Goal: Complete application form

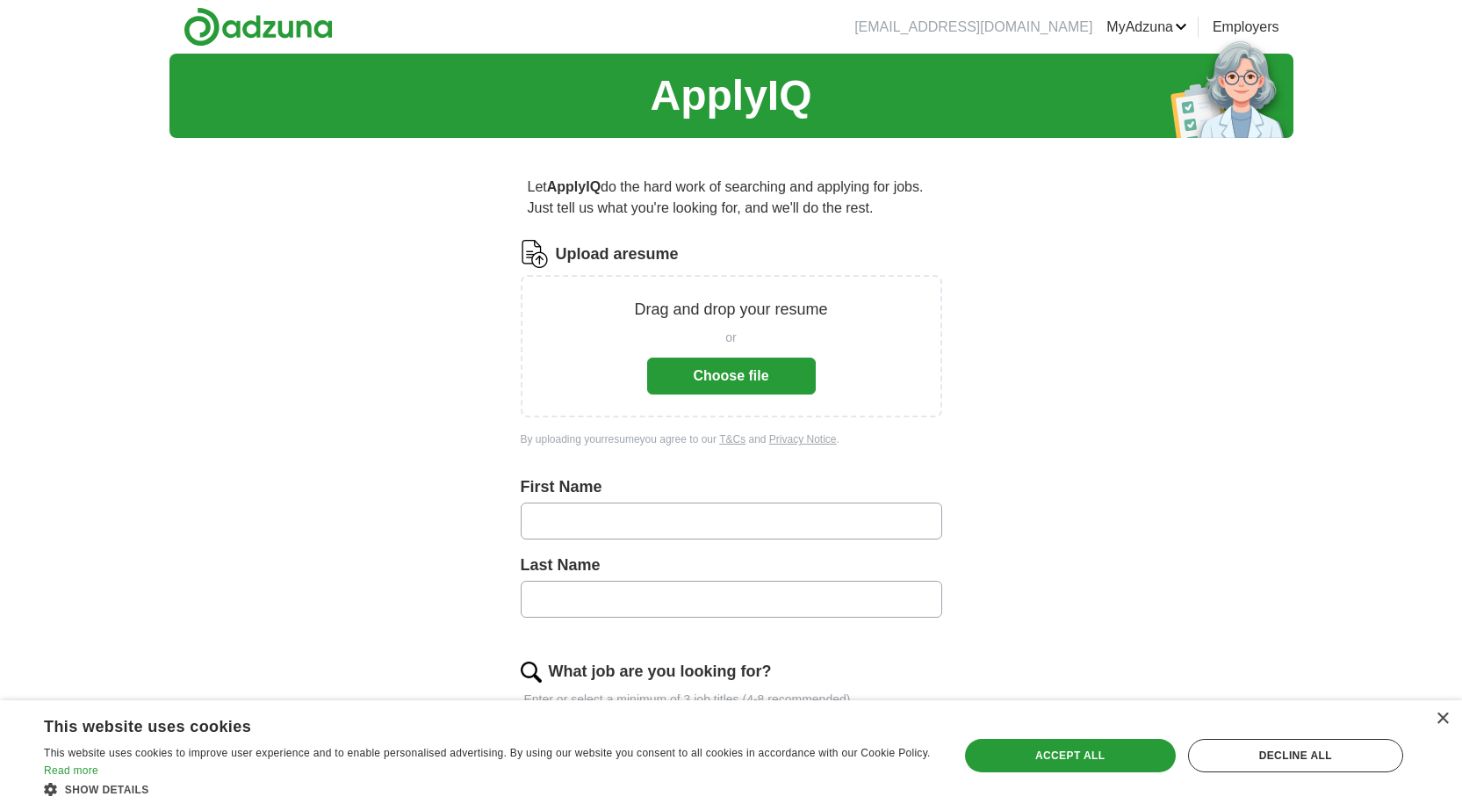
click at [780, 370] on button "Choose file" at bounding box center [731, 375] width 169 height 37
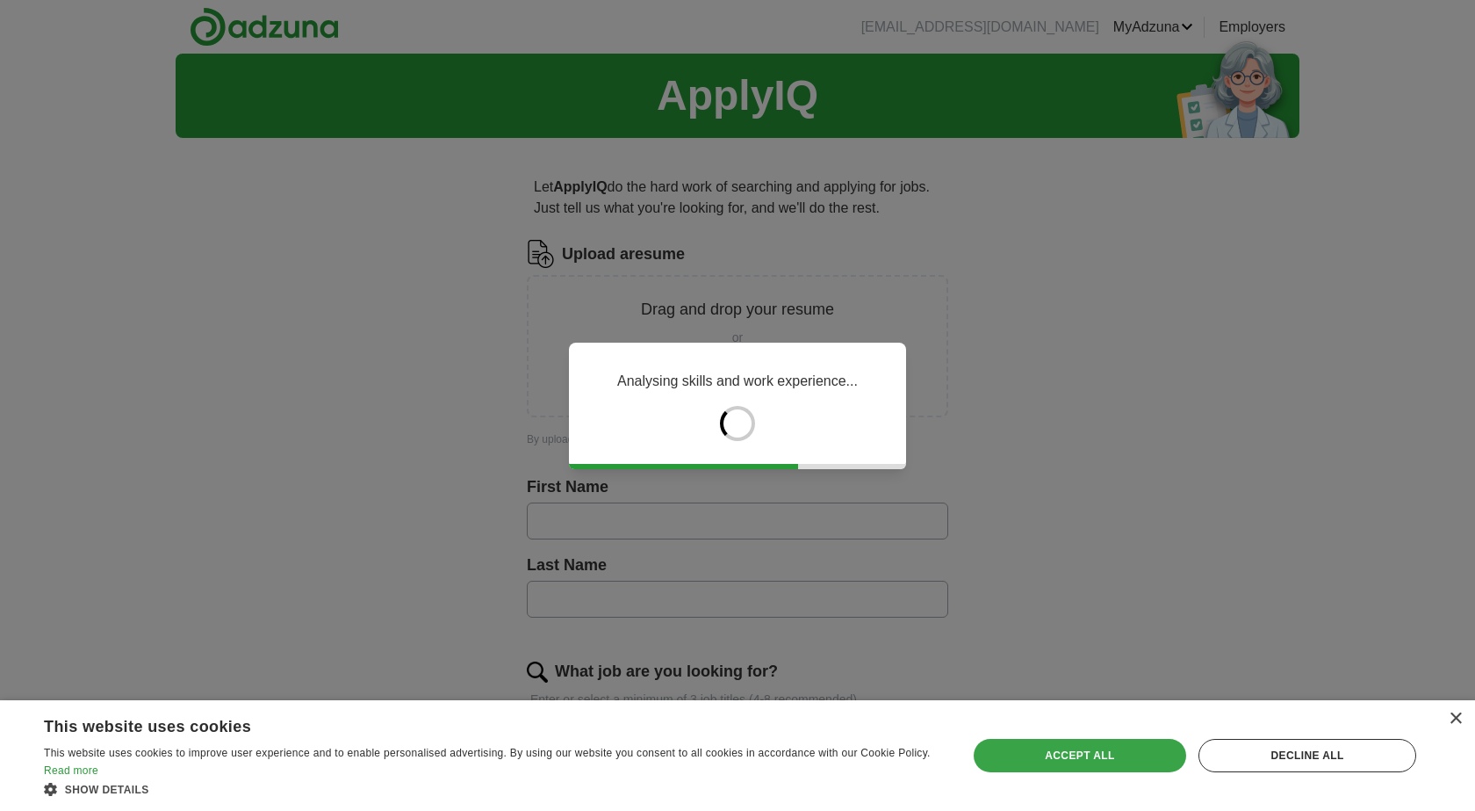
click at [1078, 755] on div "Accept all" at bounding box center [1080, 755] width 213 height 33
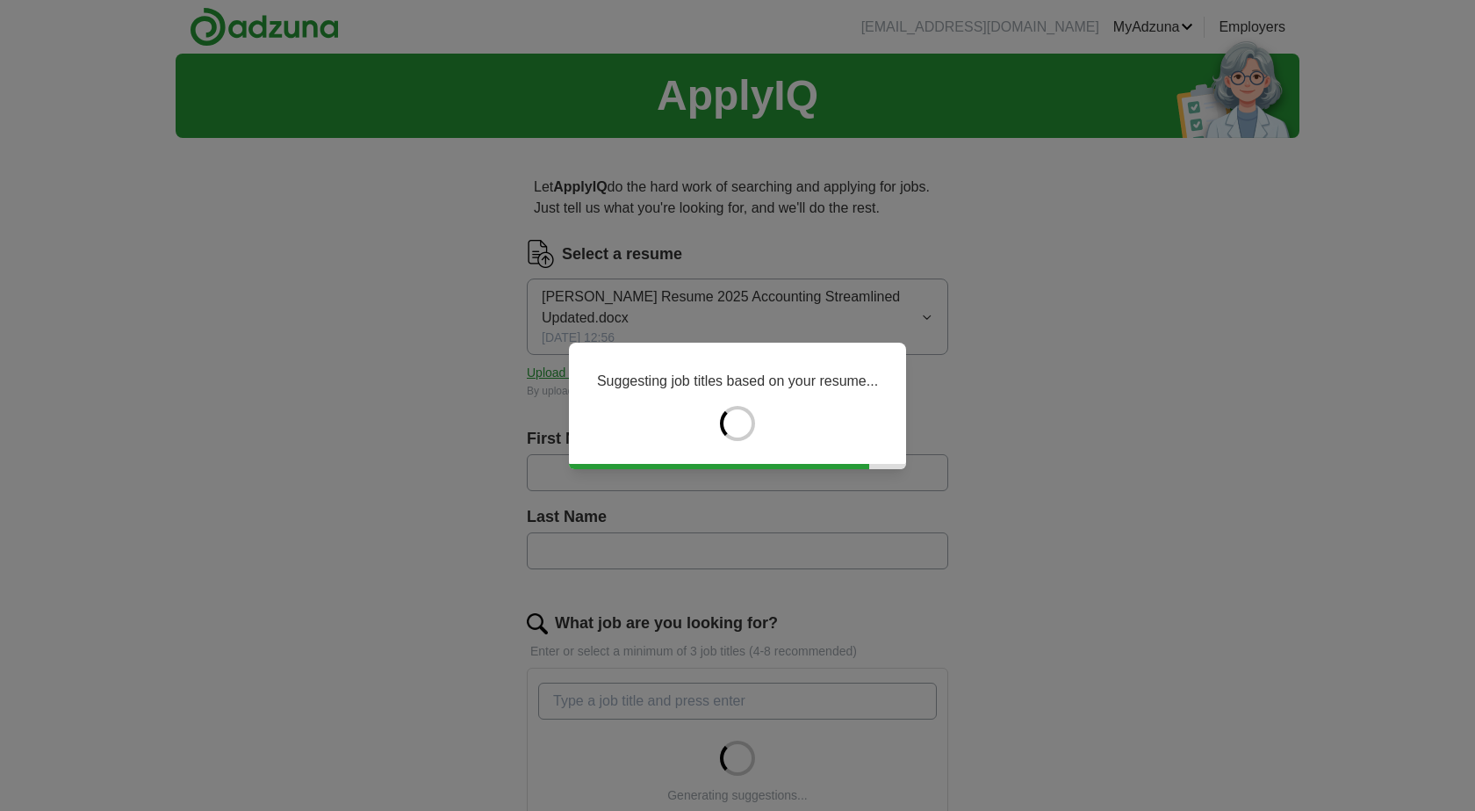
type input "*****"
type input "******"
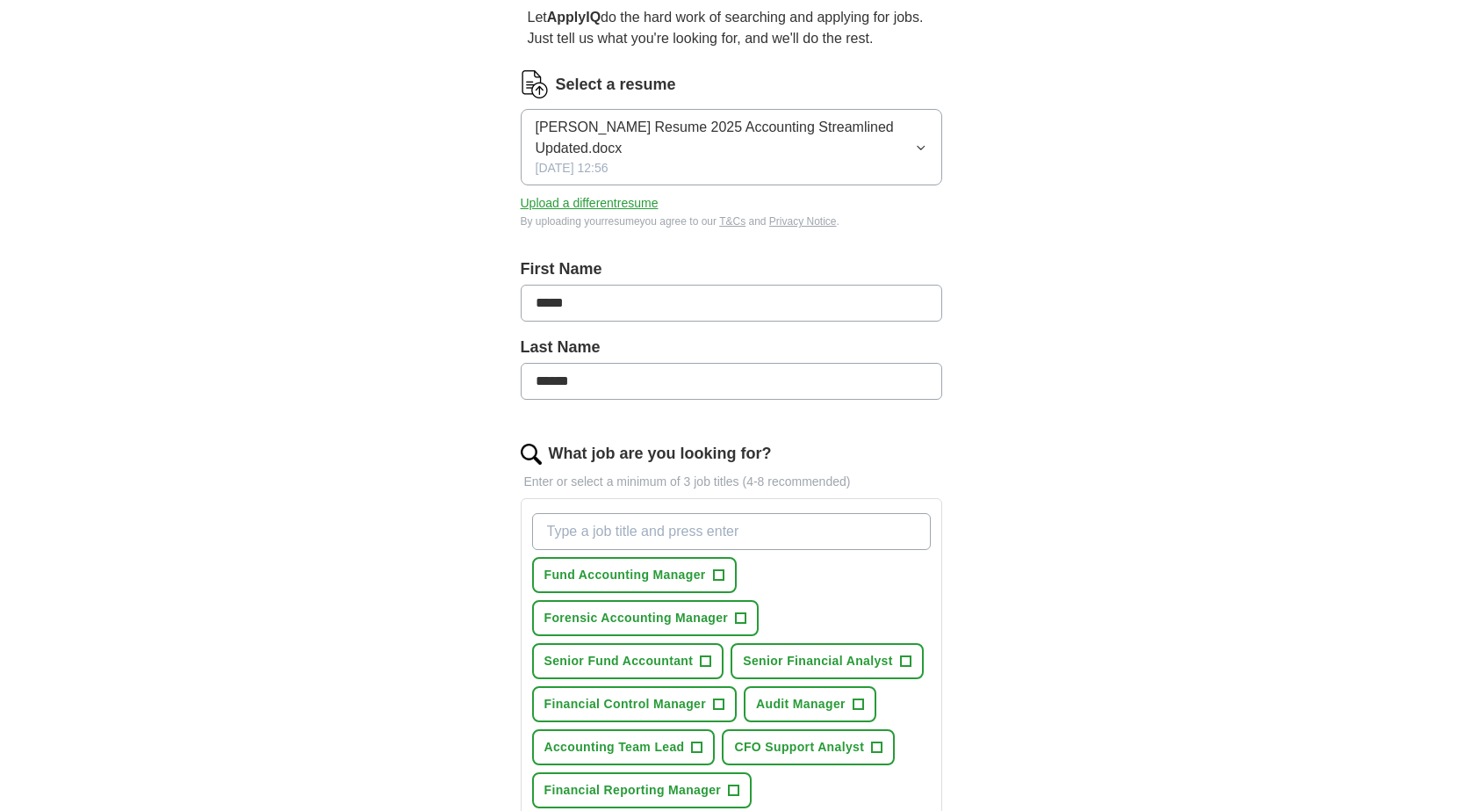
scroll to position [263, 0]
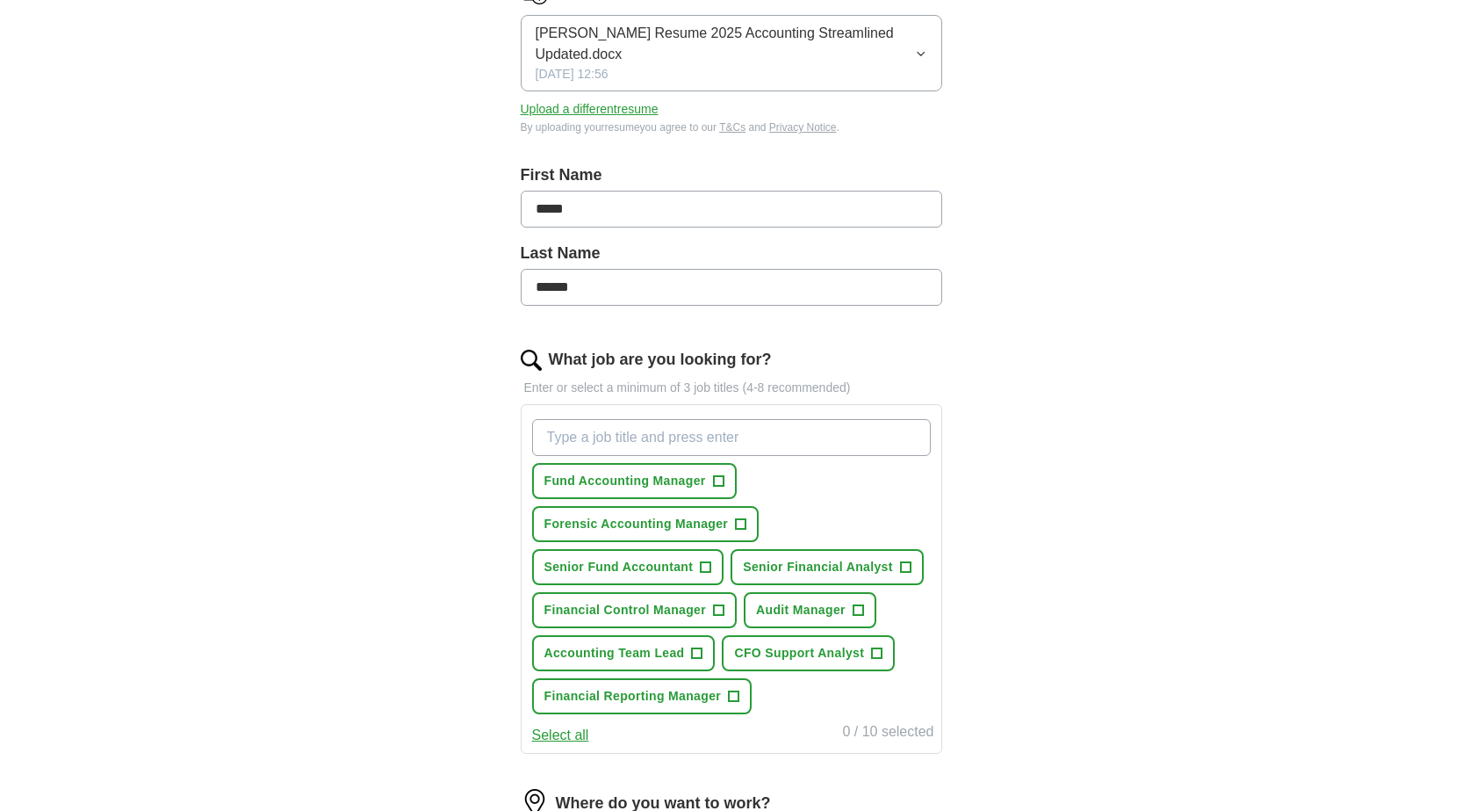
click at [805, 425] on input "What job are you looking for?" at bounding box center [731, 437] width 399 height 37
click at [678, 440] on input "Forensic Accountant,Financial Analyst, Financial reporting Manager, Fund Accoun…" at bounding box center [731, 437] width 399 height 37
click at [920, 439] on input "Forensic Accountant, Financial Analyst, Financial reporting Manager, Fund Accou…" at bounding box center [731, 437] width 399 height 37
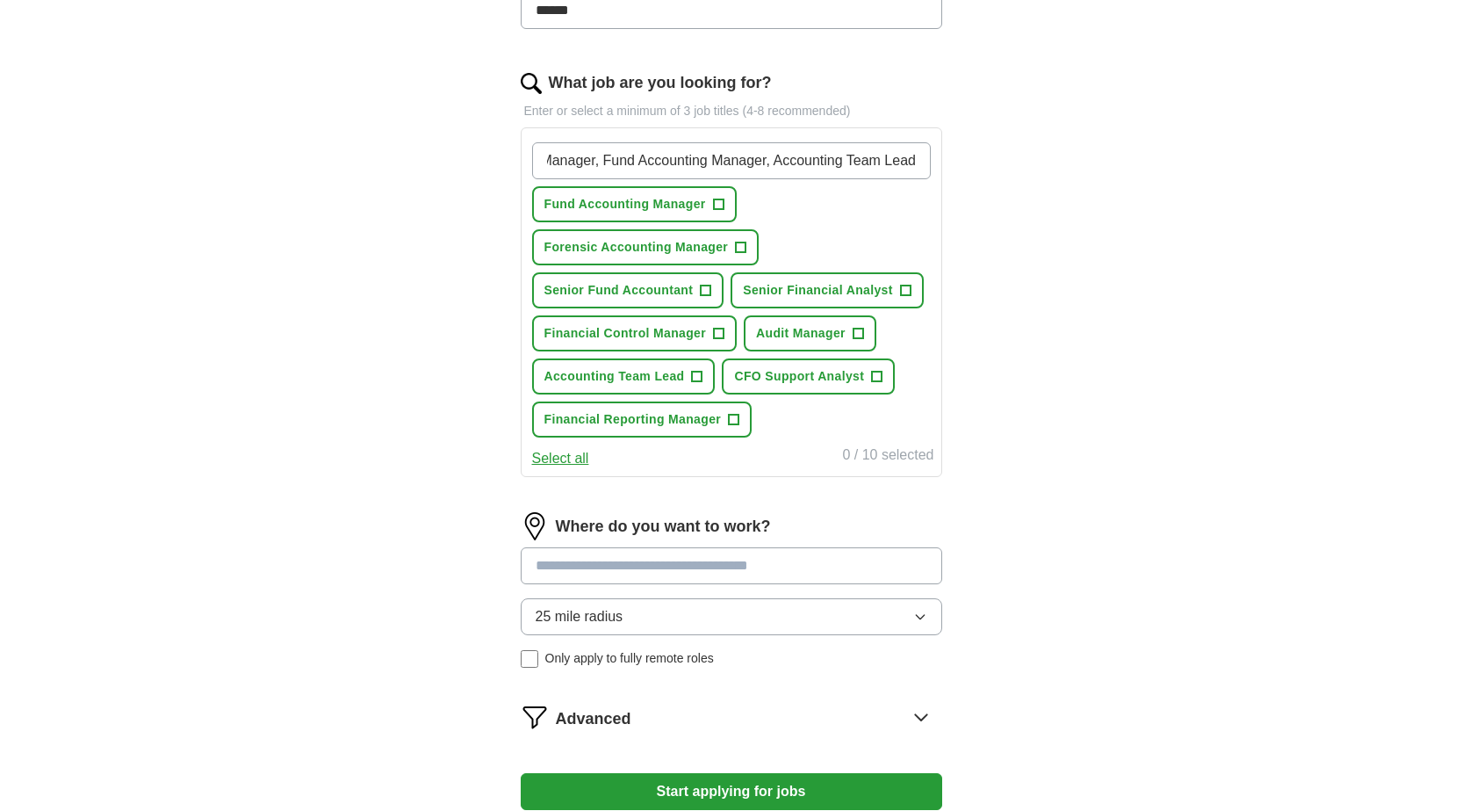
scroll to position [615, 0]
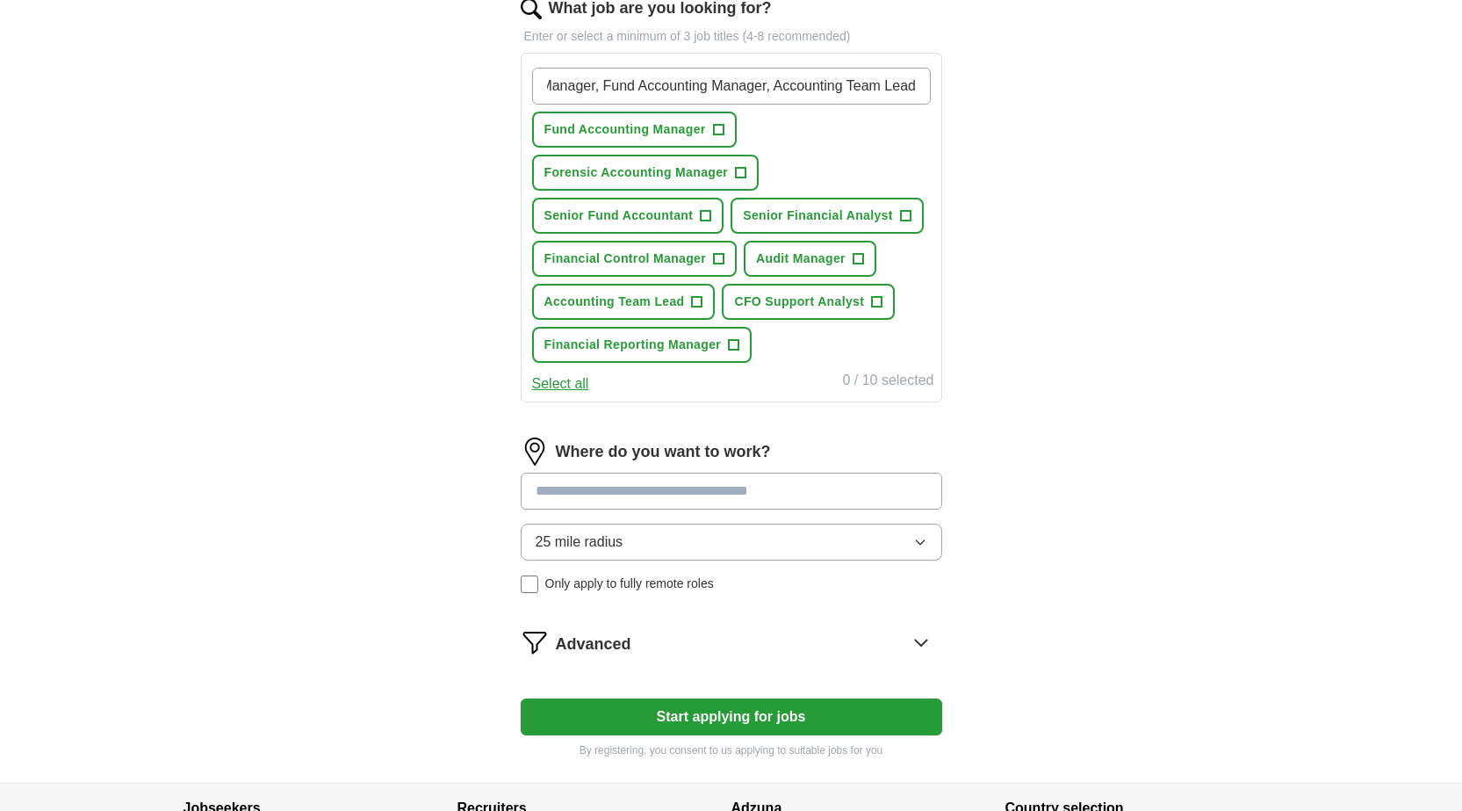
type input "Forensic Accountant, Financial Analyst, Financial reporting Manager, Fund Accou…"
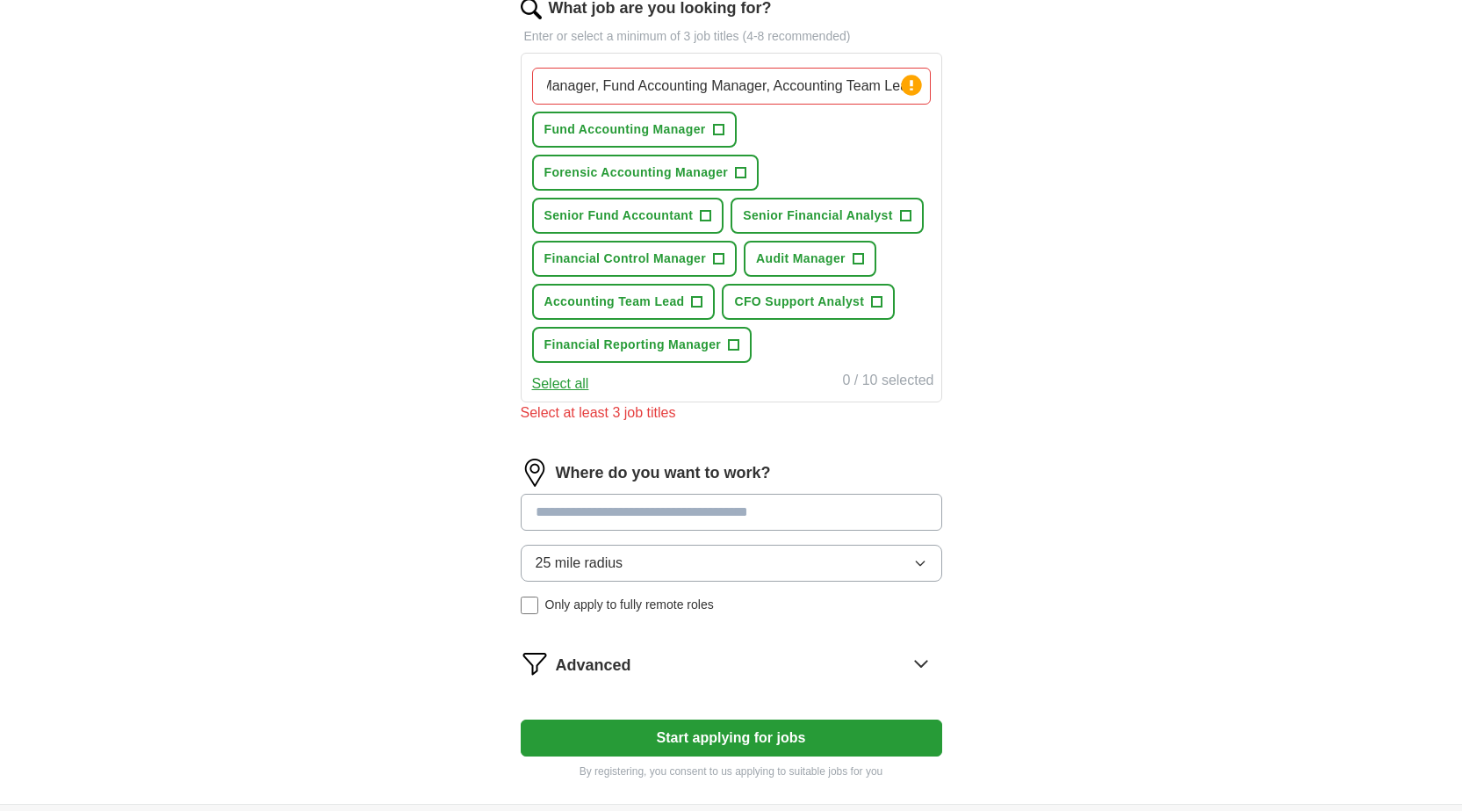
click at [674, 487] on div "Where do you want to work? 25 mile radius Only apply to fully remote roles" at bounding box center [732, 543] width 422 height 170
type input "*"
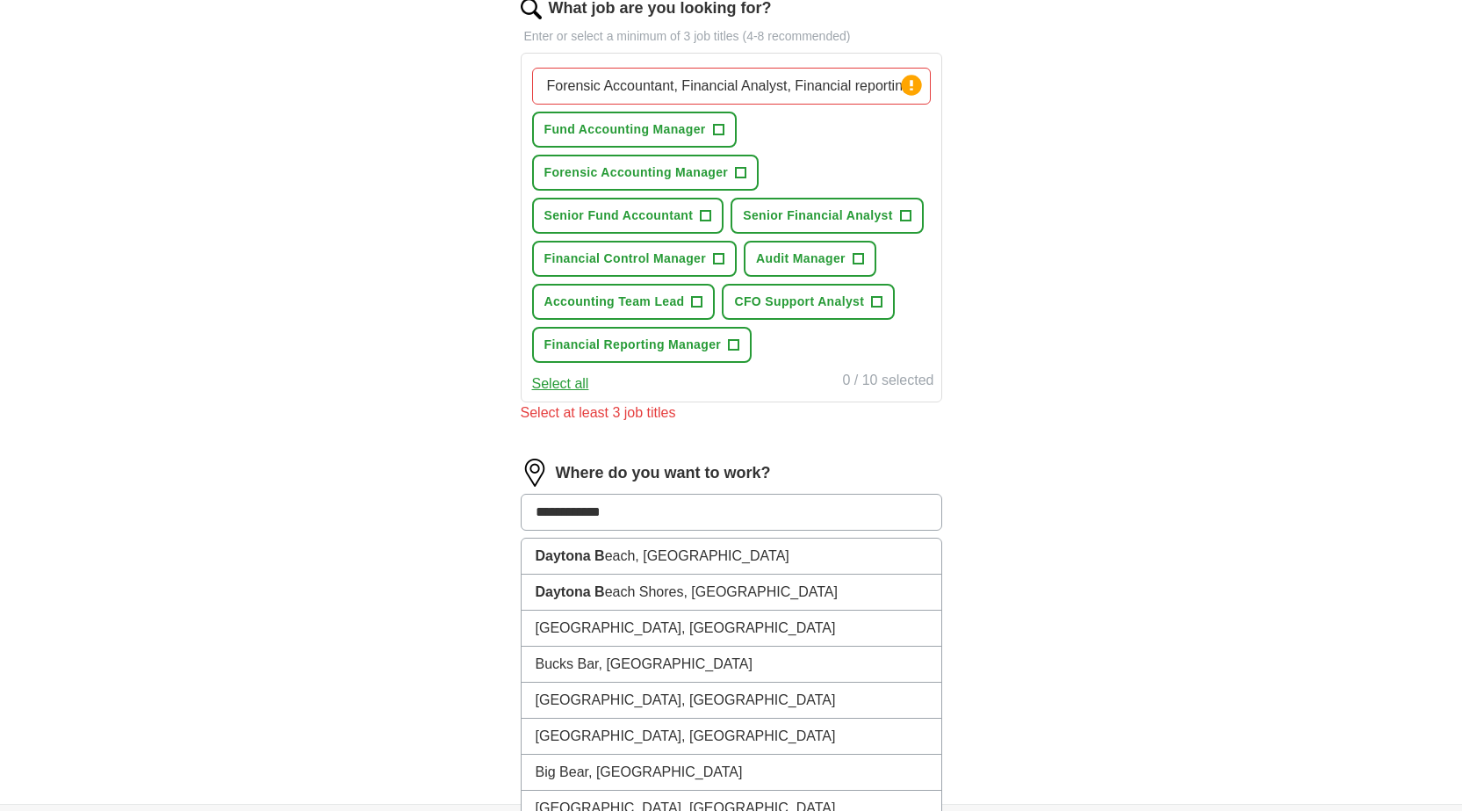
type input "**********"
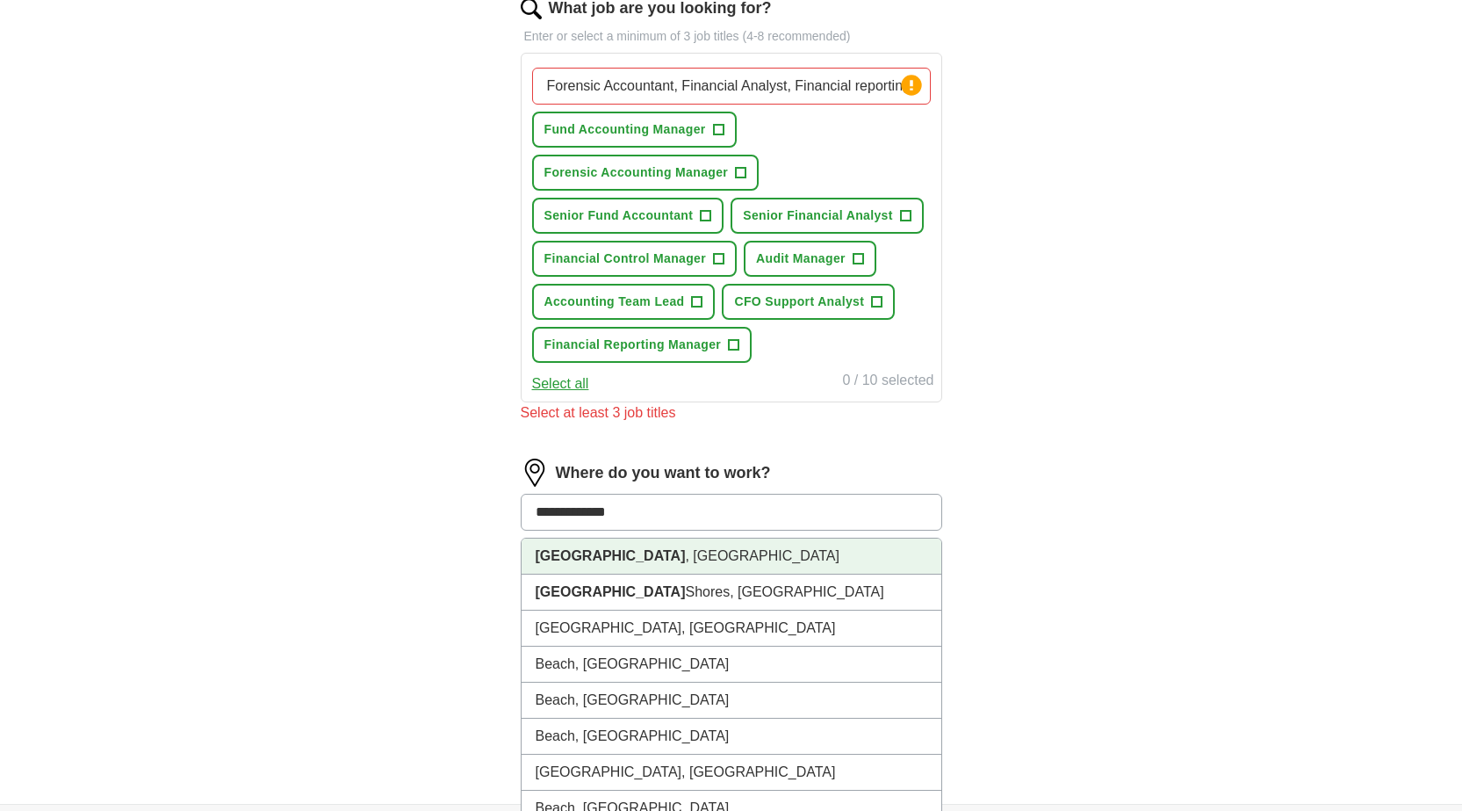
click at [603, 555] on strong "[GEOGRAPHIC_DATA]" at bounding box center [611, 555] width 150 height 15
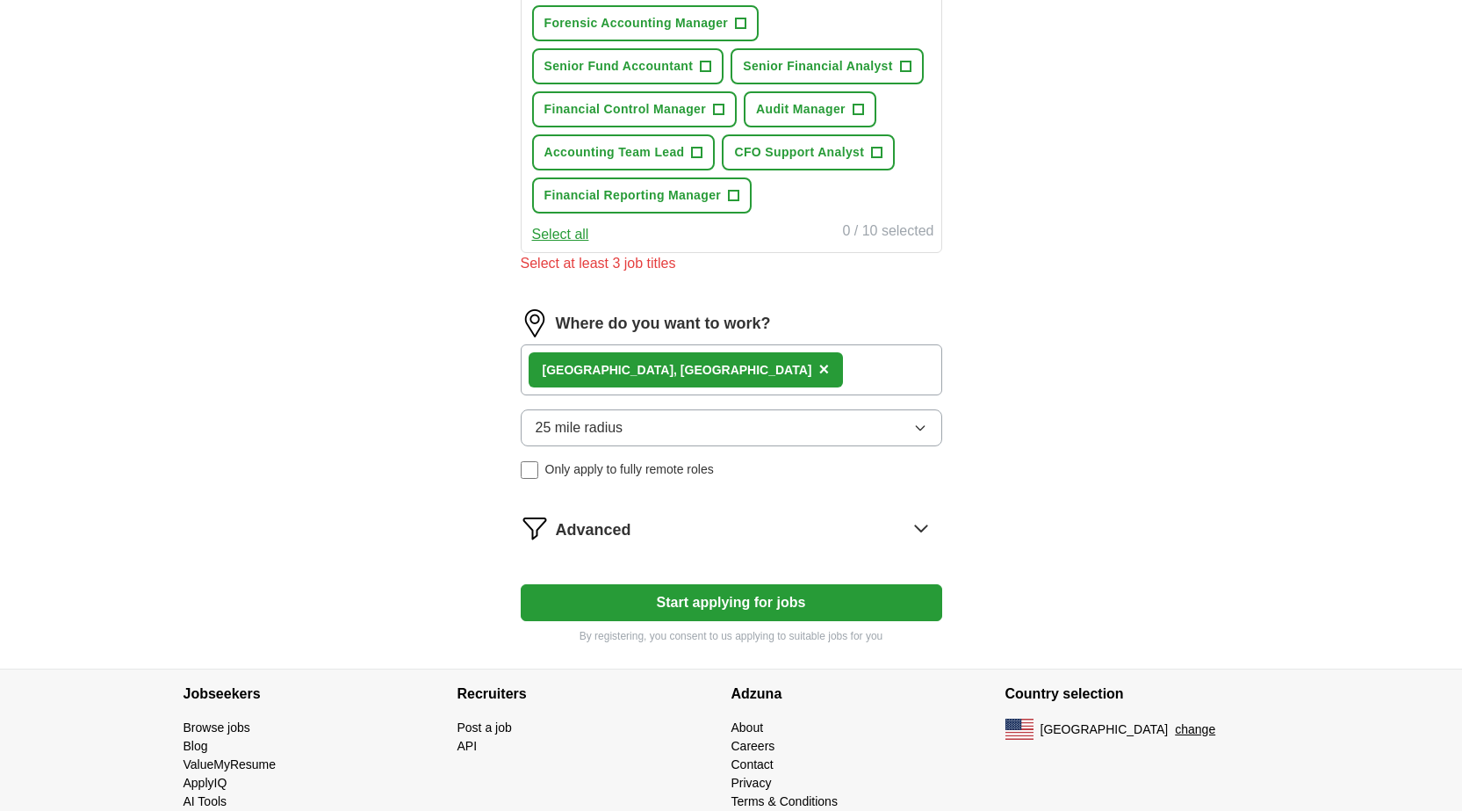
scroll to position [799, 0]
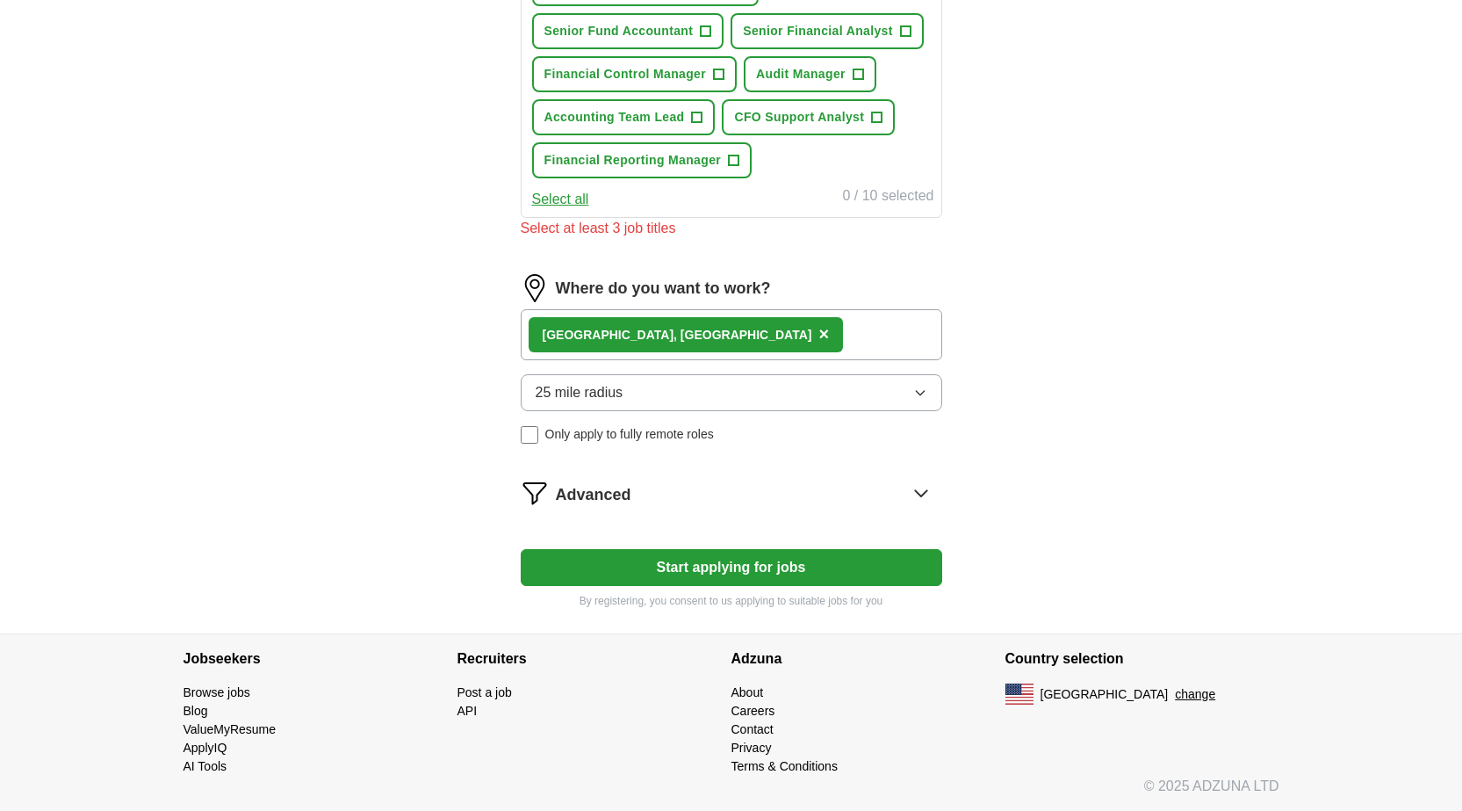
click at [798, 386] on button "25 mile radius" at bounding box center [732, 392] width 422 height 37
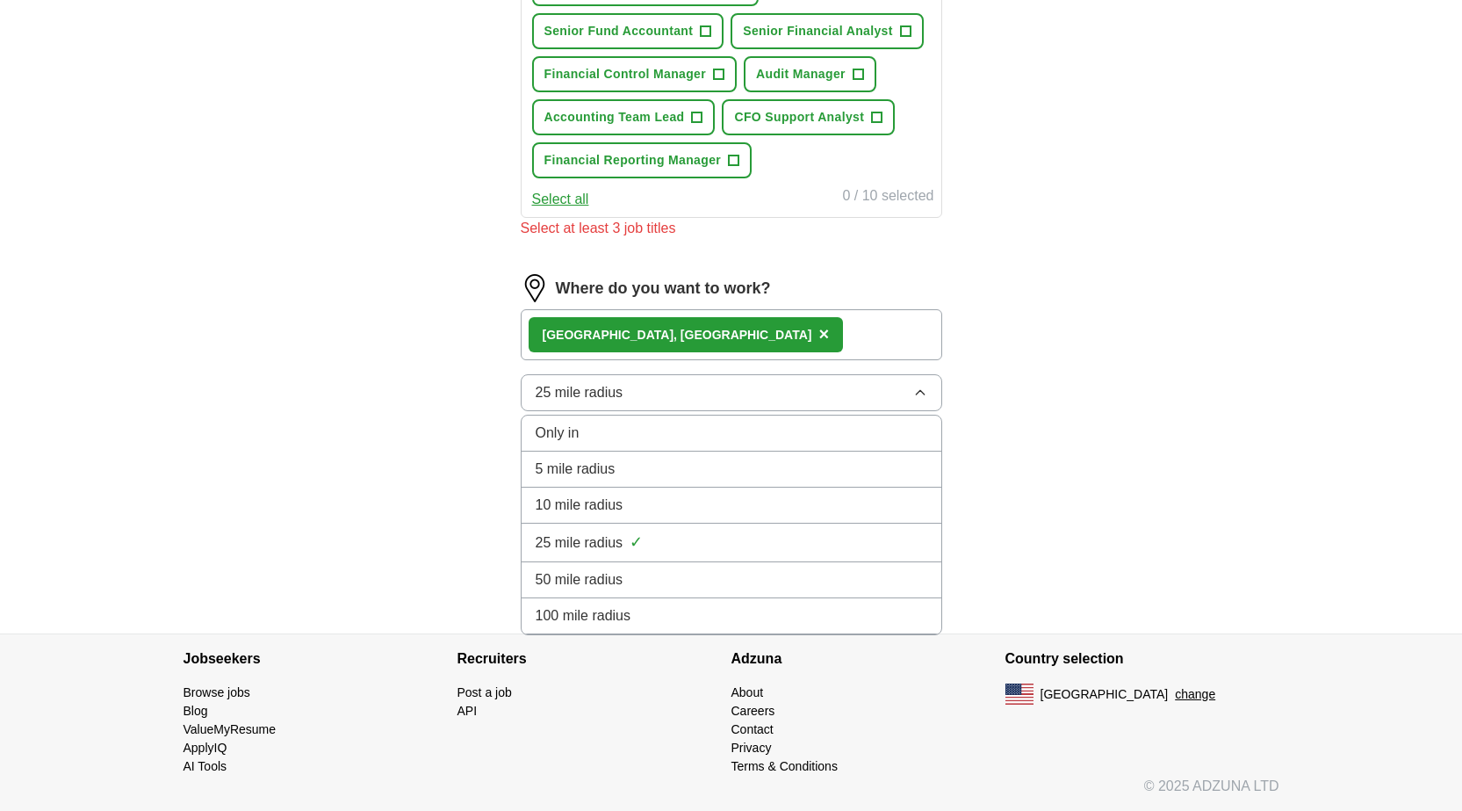
click at [570, 574] on span "50 mile radius" at bounding box center [580, 579] width 88 height 21
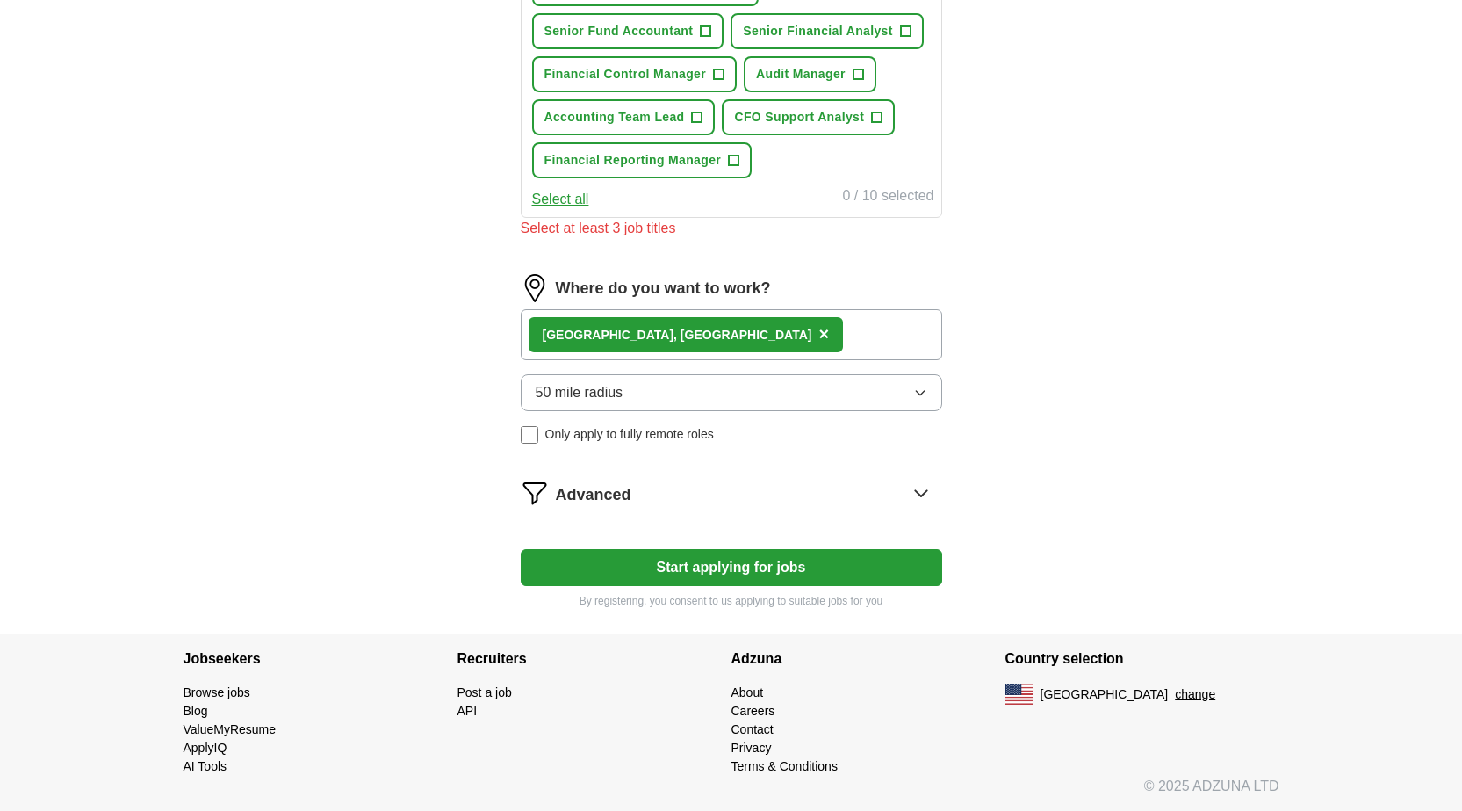
click at [725, 563] on button "Start applying for jobs" at bounding box center [732, 567] width 422 height 37
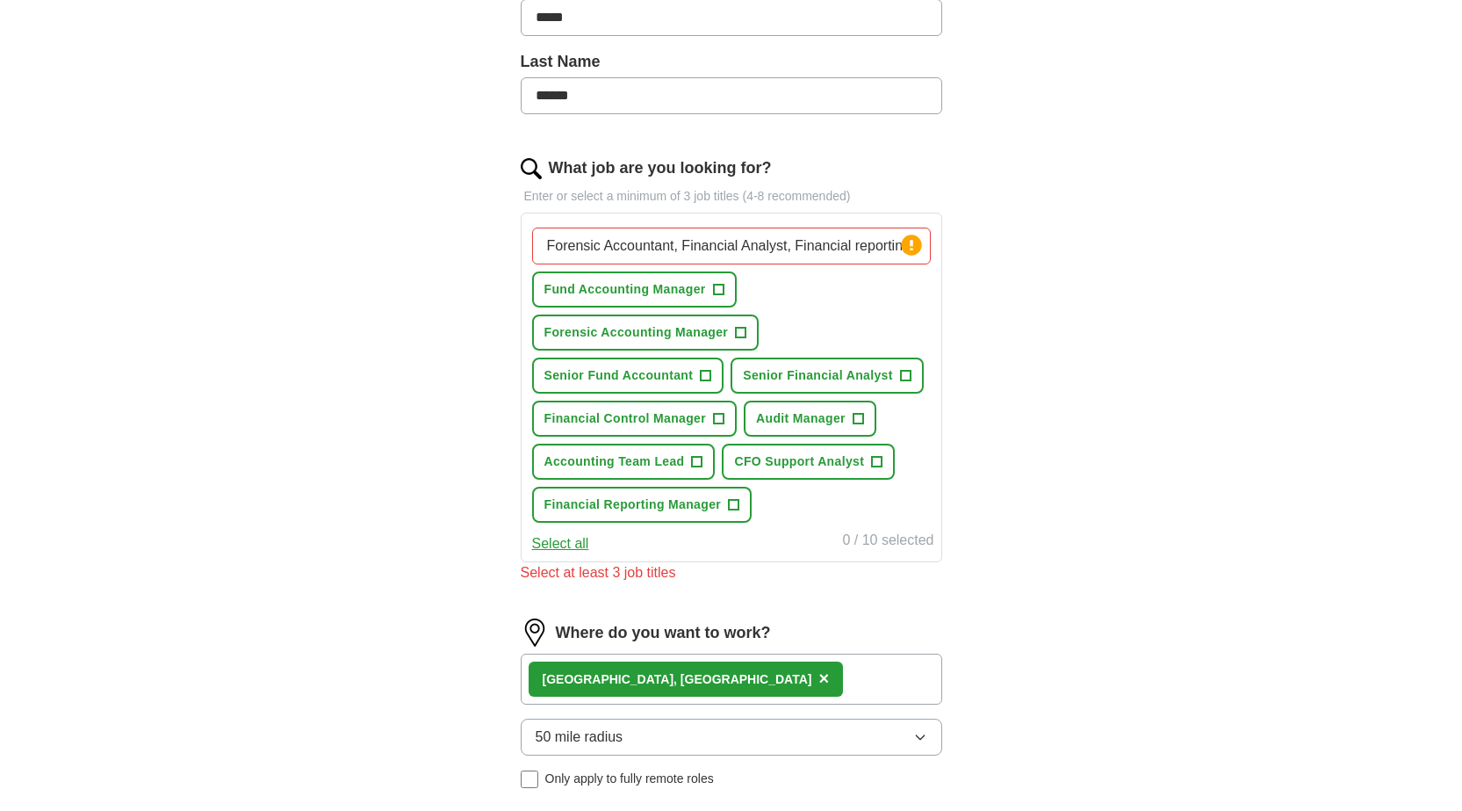
scroll to position [448, 0]
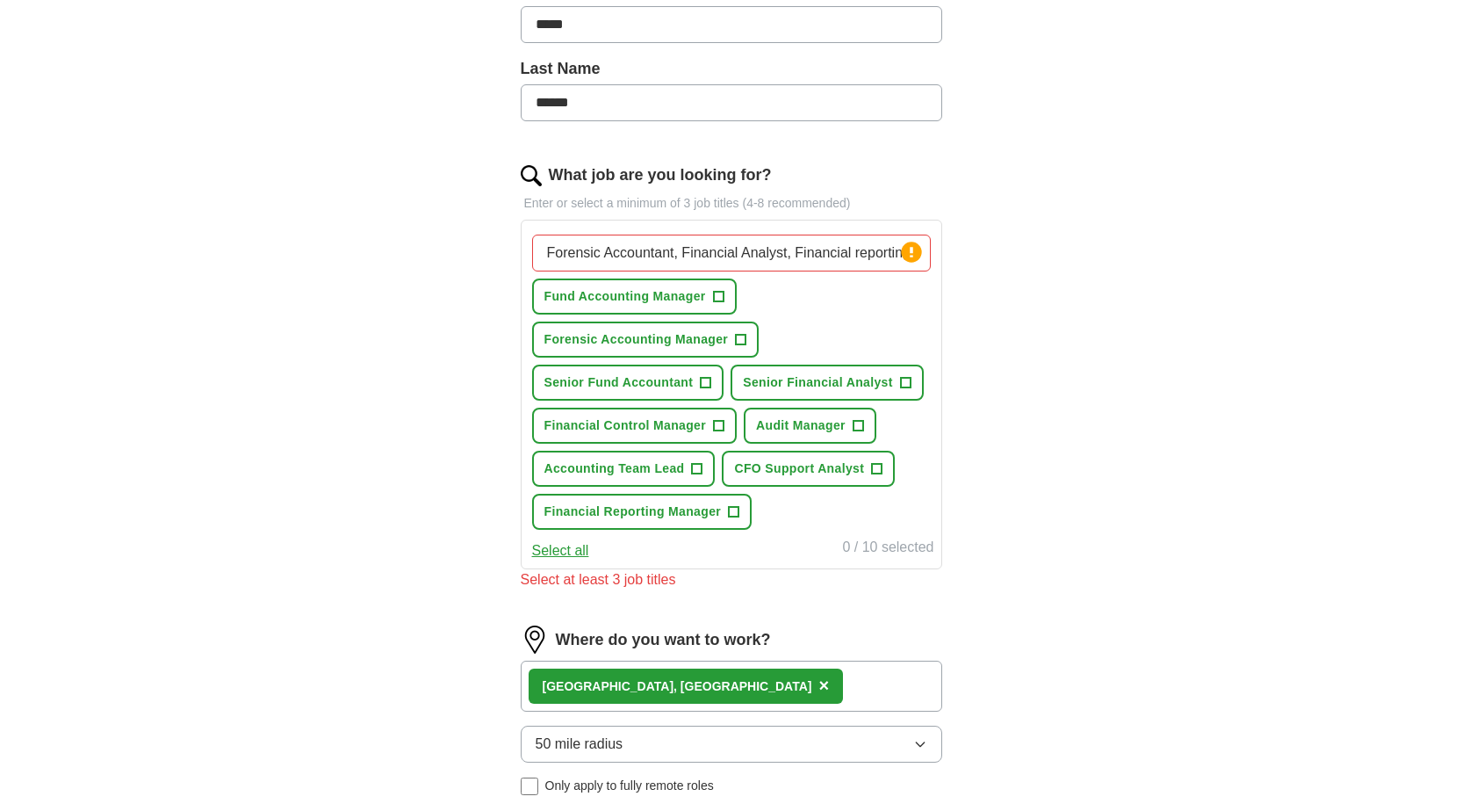
click at [789, 252] on input "Forensic Accountant, Financial Analyst, Financial reporting Manager, Fund Accou…" at bounding box center [731, 252] width 399 height 37
click at [908, 265] on input "Forensic Accountant, Financial reporting Manager, Fund Accounting Manager, Acco…" at bounding box center [731, 252] width 399 height 37
click at [937, 255] on div "Forensic Accountant, Financial reporting Manager, Fund Accounting Manager, Acco…" at bounding box center [732, 395] width 422 height 350
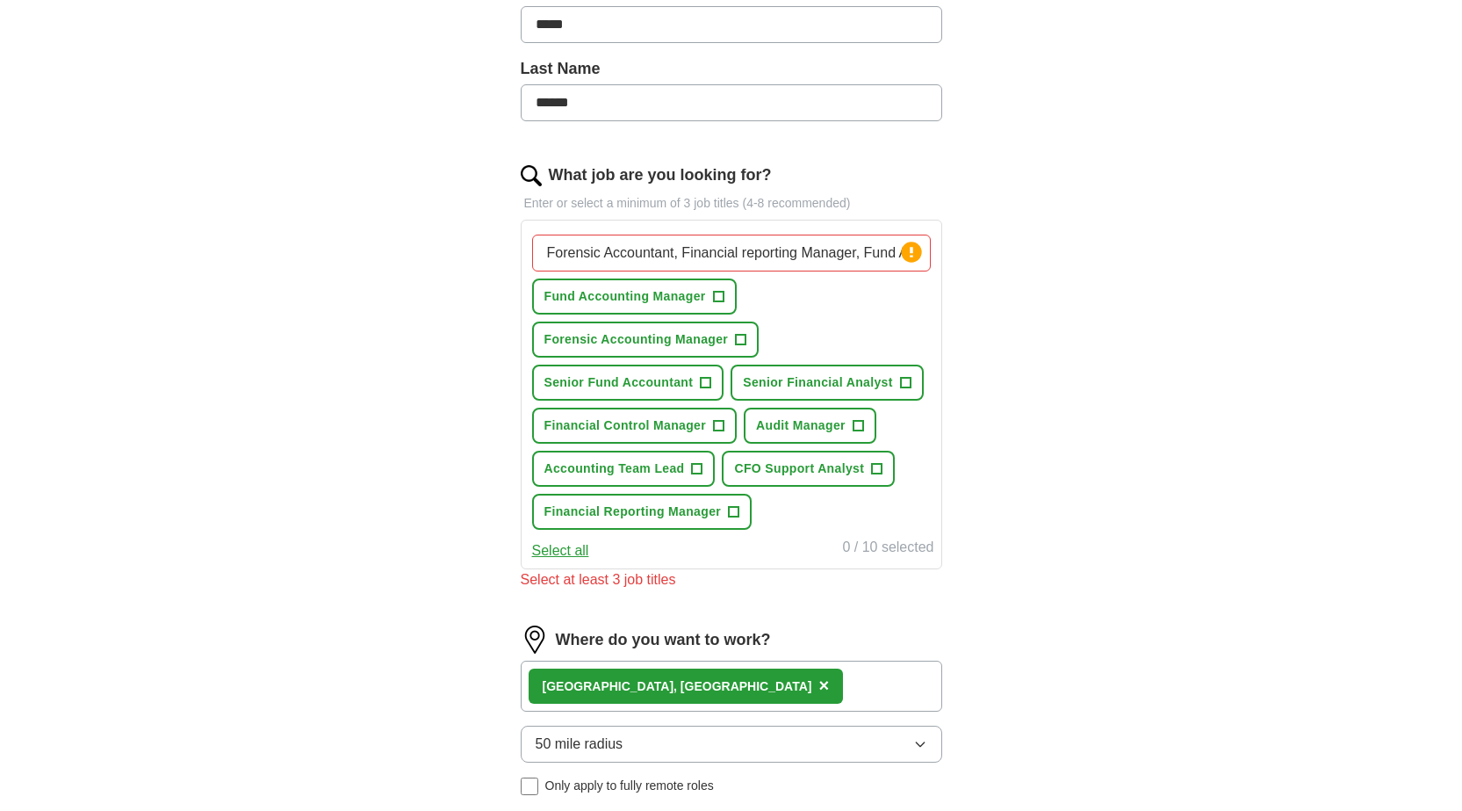
click at [830, 260] on input "Forensic Accountant, Financial reporting Manager, Fund Accounting Manager, Acco…" at bounding box center [731, 252] width 399 height 37
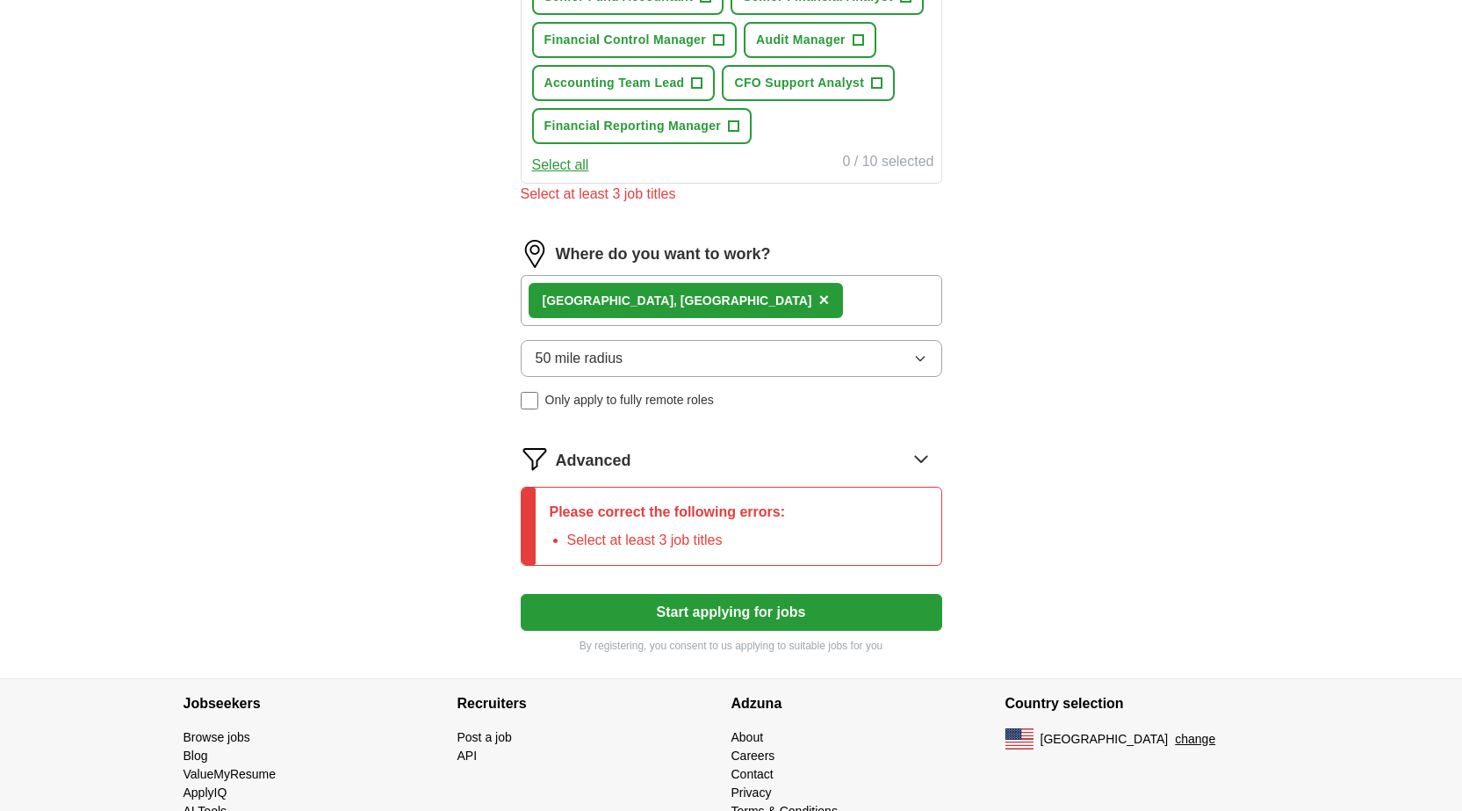
scroll to position [878, 0]
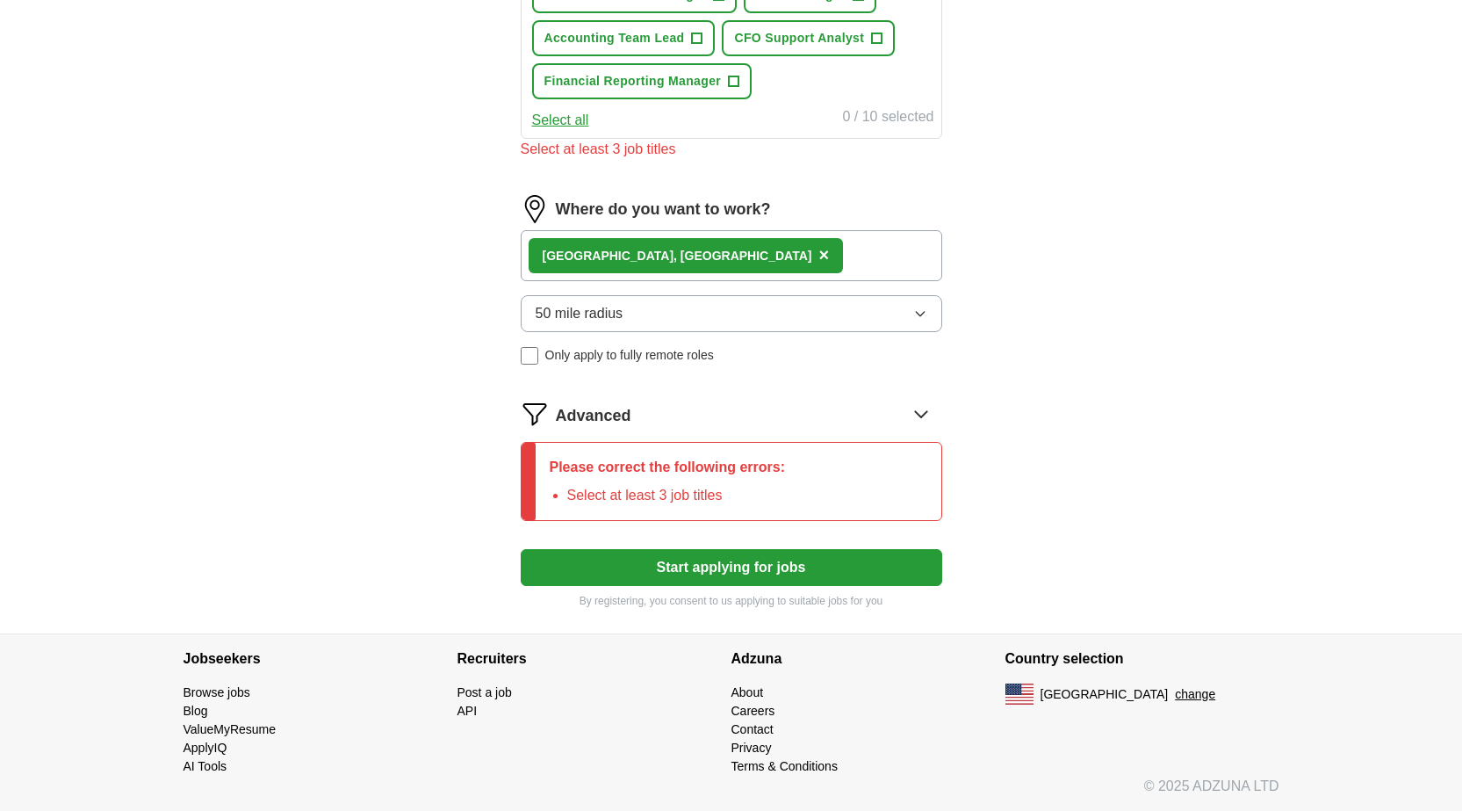
type input "Forensic Accountant, Financial reporting Manager, Fund Accounting Manager, A"
click at [727, 569] on button "Start applying for jobs" at bounding box center [732, 567] width 422 height 37
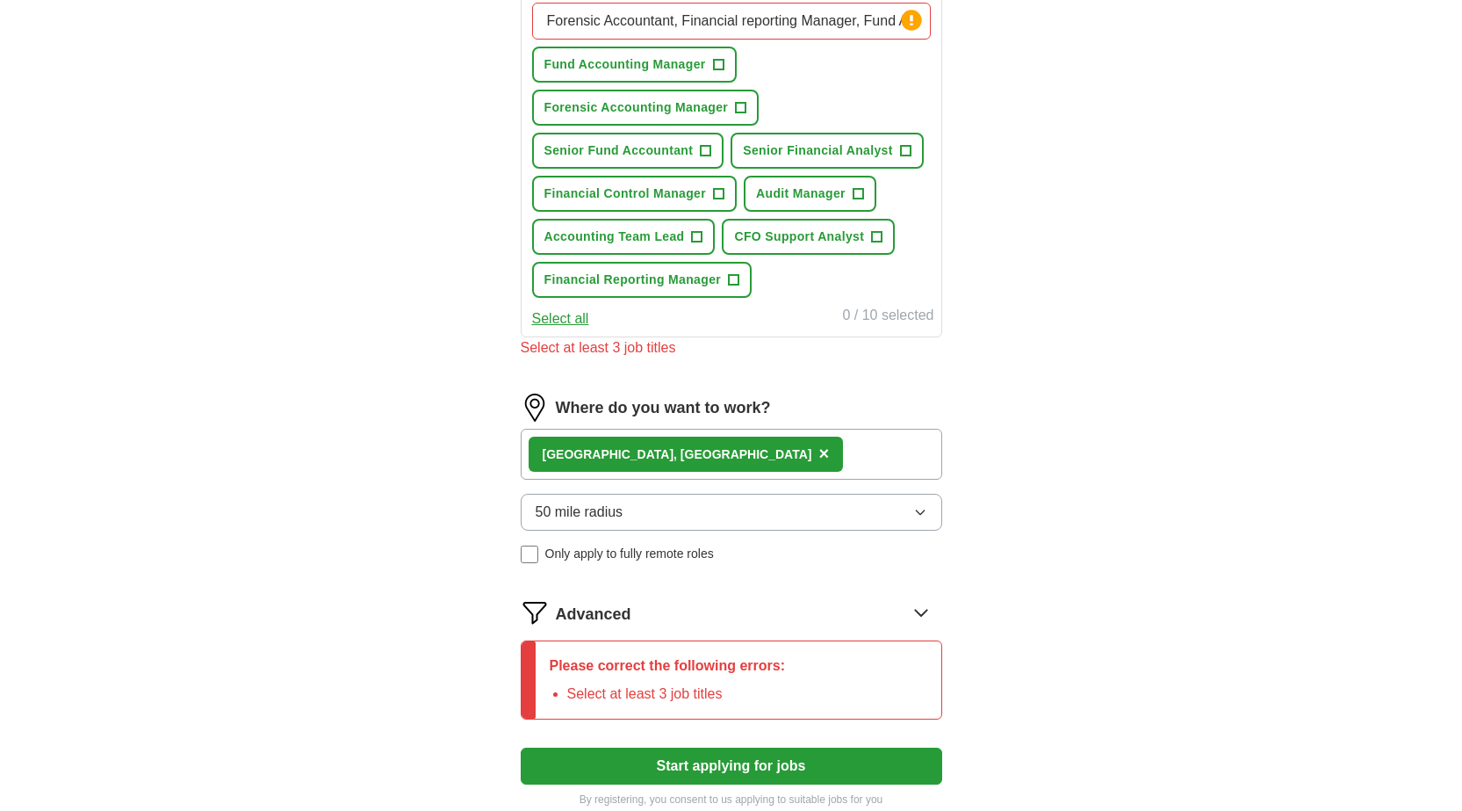
scroll to position [439, 0]
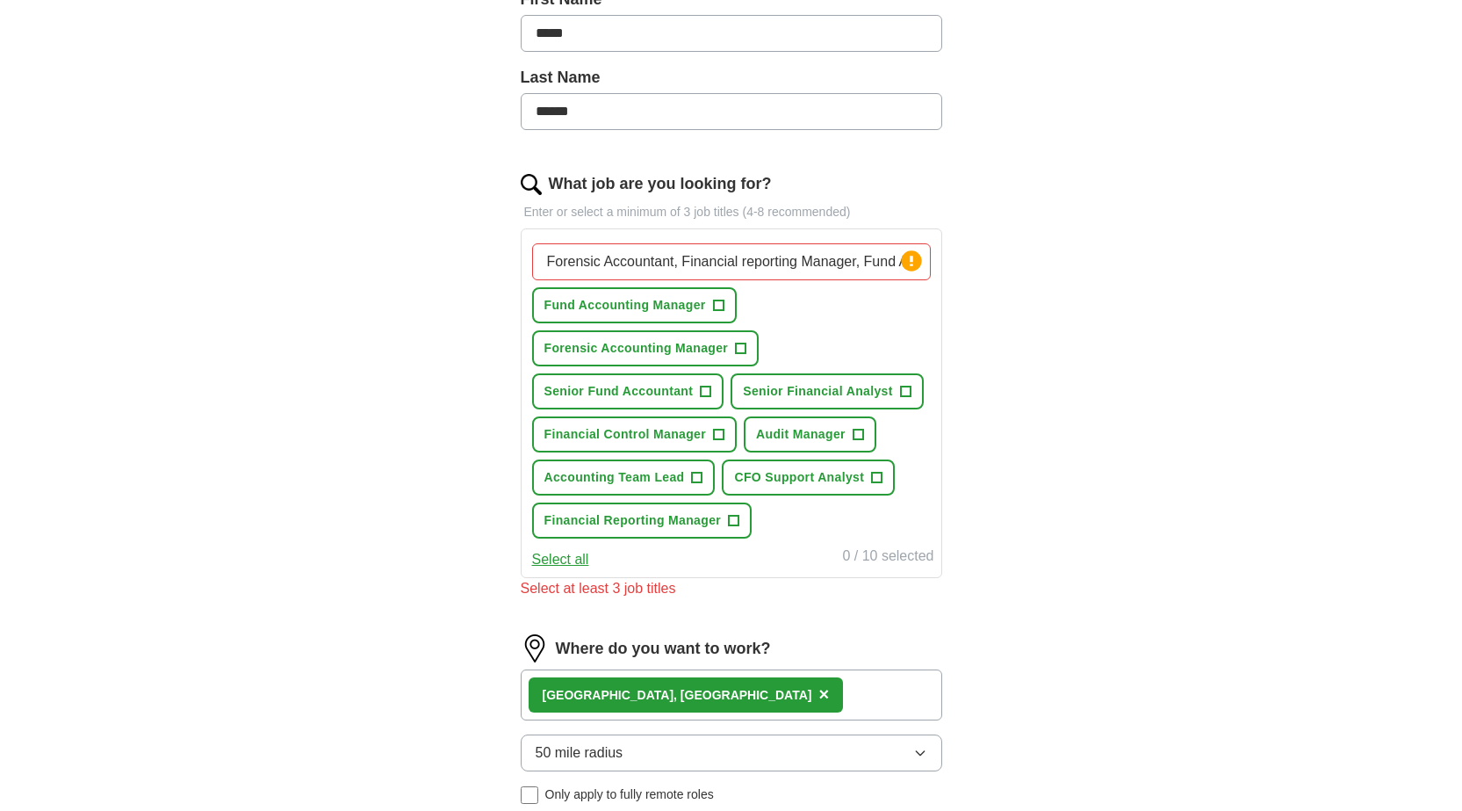
click at [928, 269] on input "Forensic Accountant, Financial reporting Manager, Fund Accounting Manager, A" at bounding box center [731, 261] width 399 height 37
click at [904, 264] on circle at bounding box center [911, 260] width 20 height 20
click at [923, 276] on input "Forensic Accountant, Financial reporting Manager, Fund Accounting Manager, A" at bounding box center [731, 261] width 399 height 37
click at [721, 306] on span "+" at bounding box center [718, 306] width 11 height 14
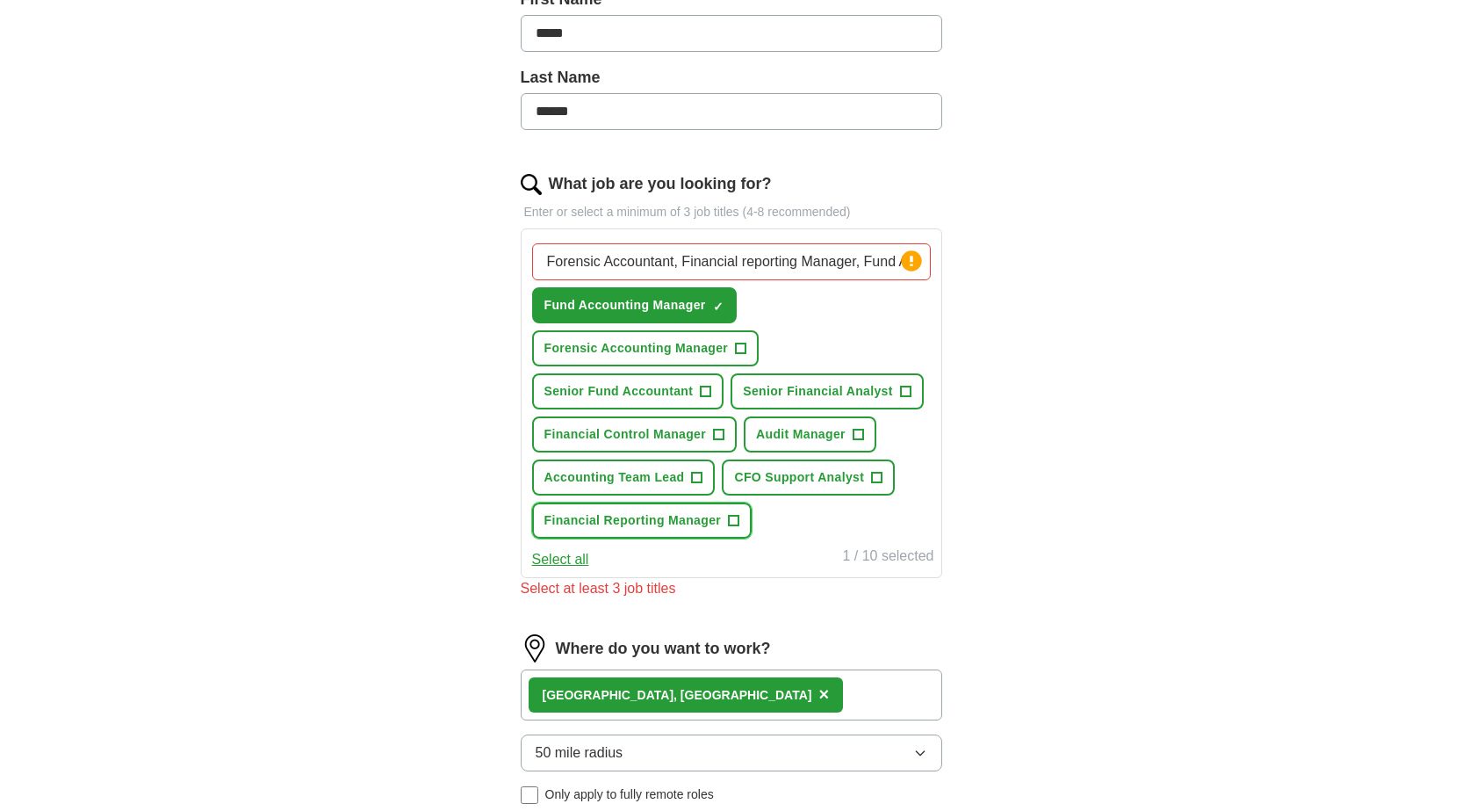
click at [706, 514] on span "Financial Reporting Manager" at bounding box center [633, 520] width 177 height 18
click at [846, 386] on span "Senior Financial Analyst" at bounding box center [817, 391] width 149 height 18
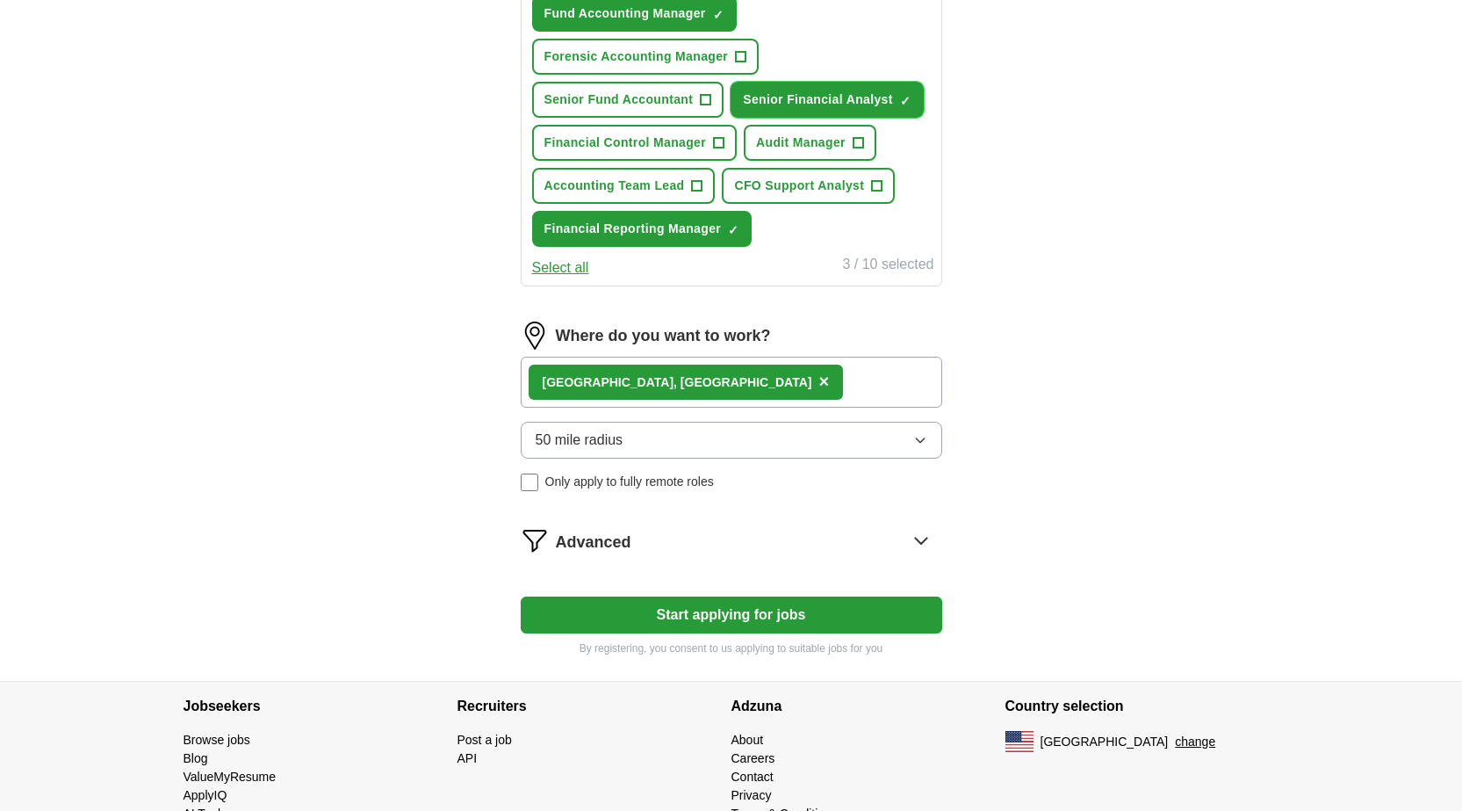
scroll to position [778, 0]
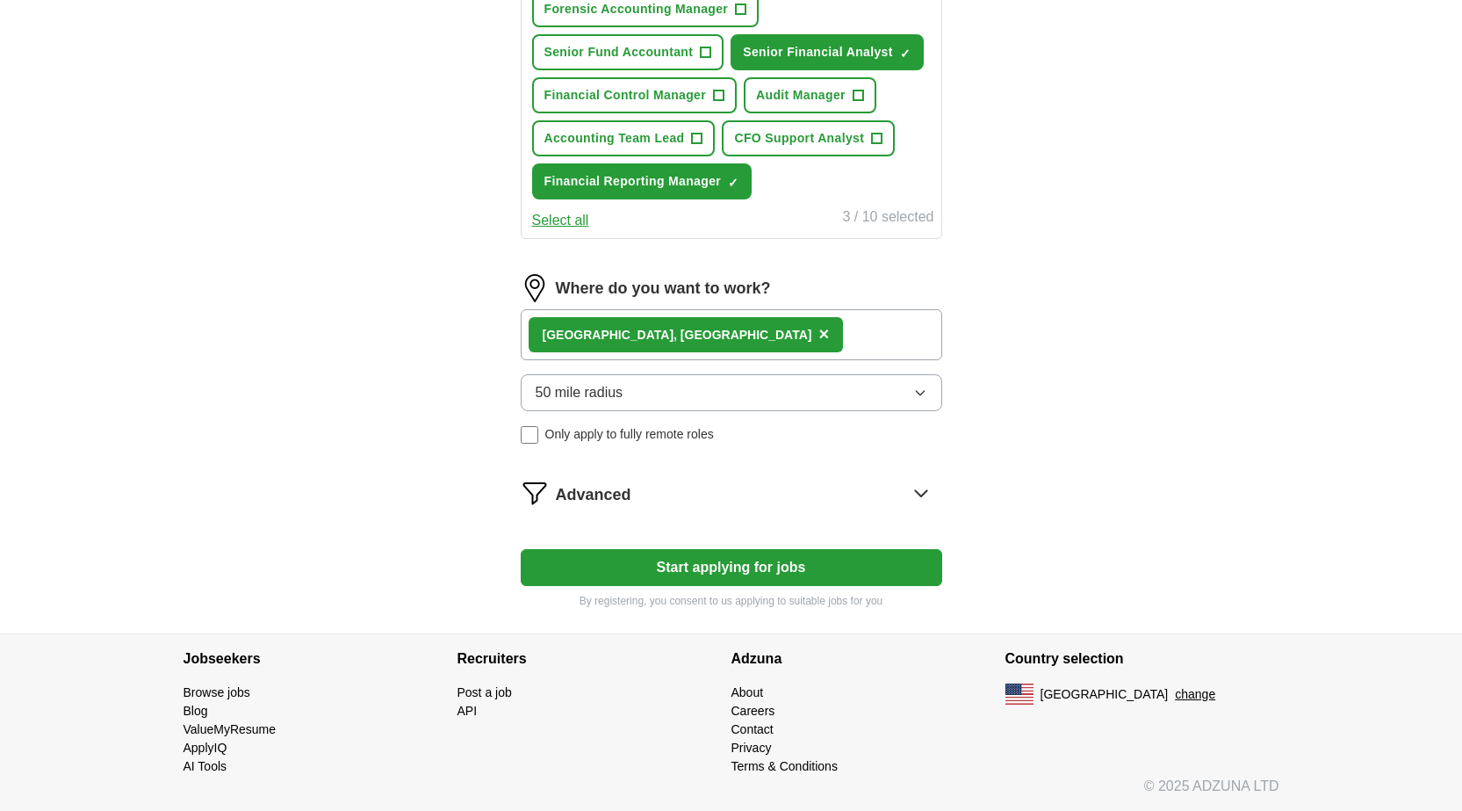
click at [781, 569] on button "Start applying for jobs" at bounding box center [732, 567] width 422 height 37
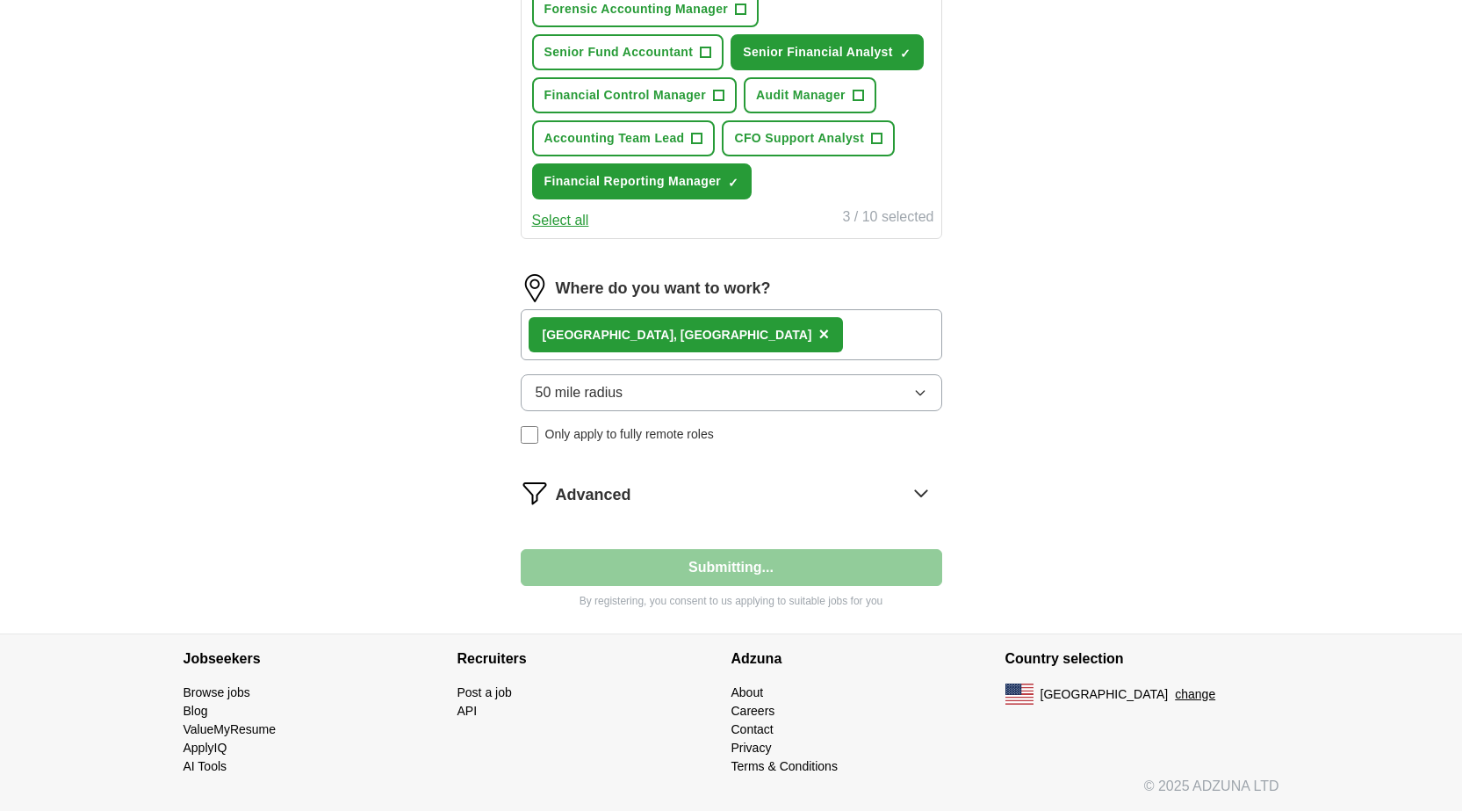
select select "**"
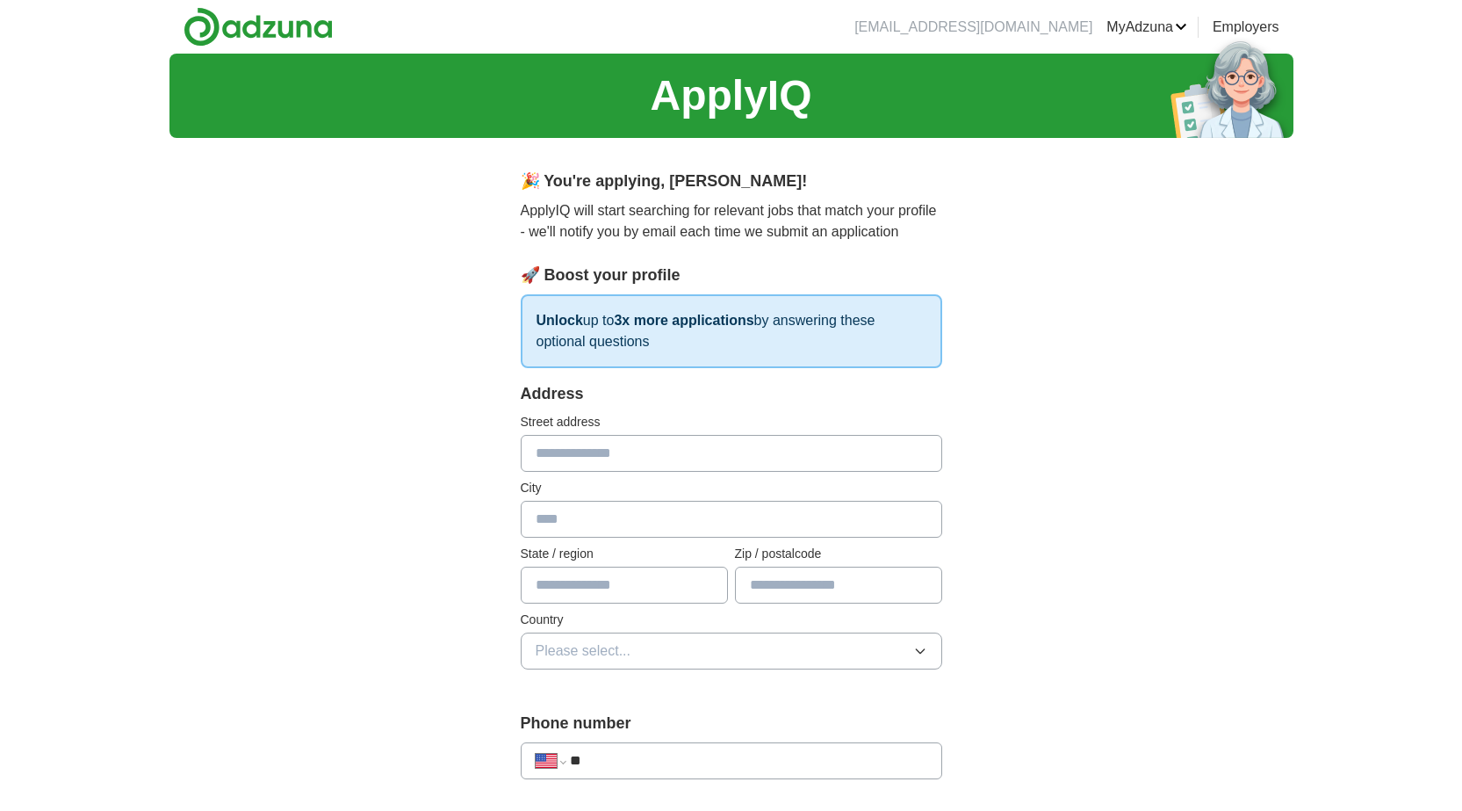
scroll to position [88, 0]
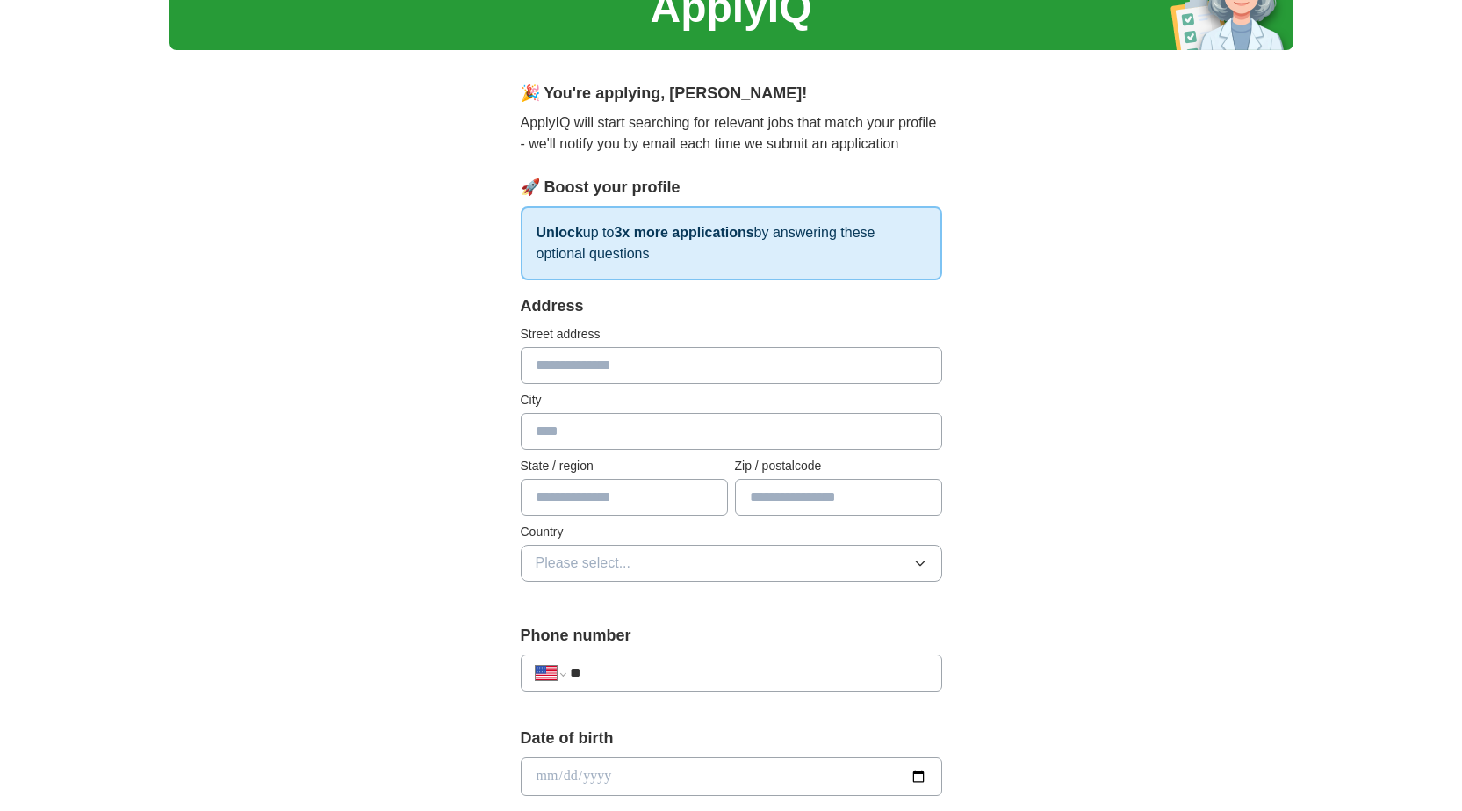
click at [682, 372] on input "text" at bounding box center [732, 365] width 422 height 37
type input "**********"
type input "**"
type input "*****"
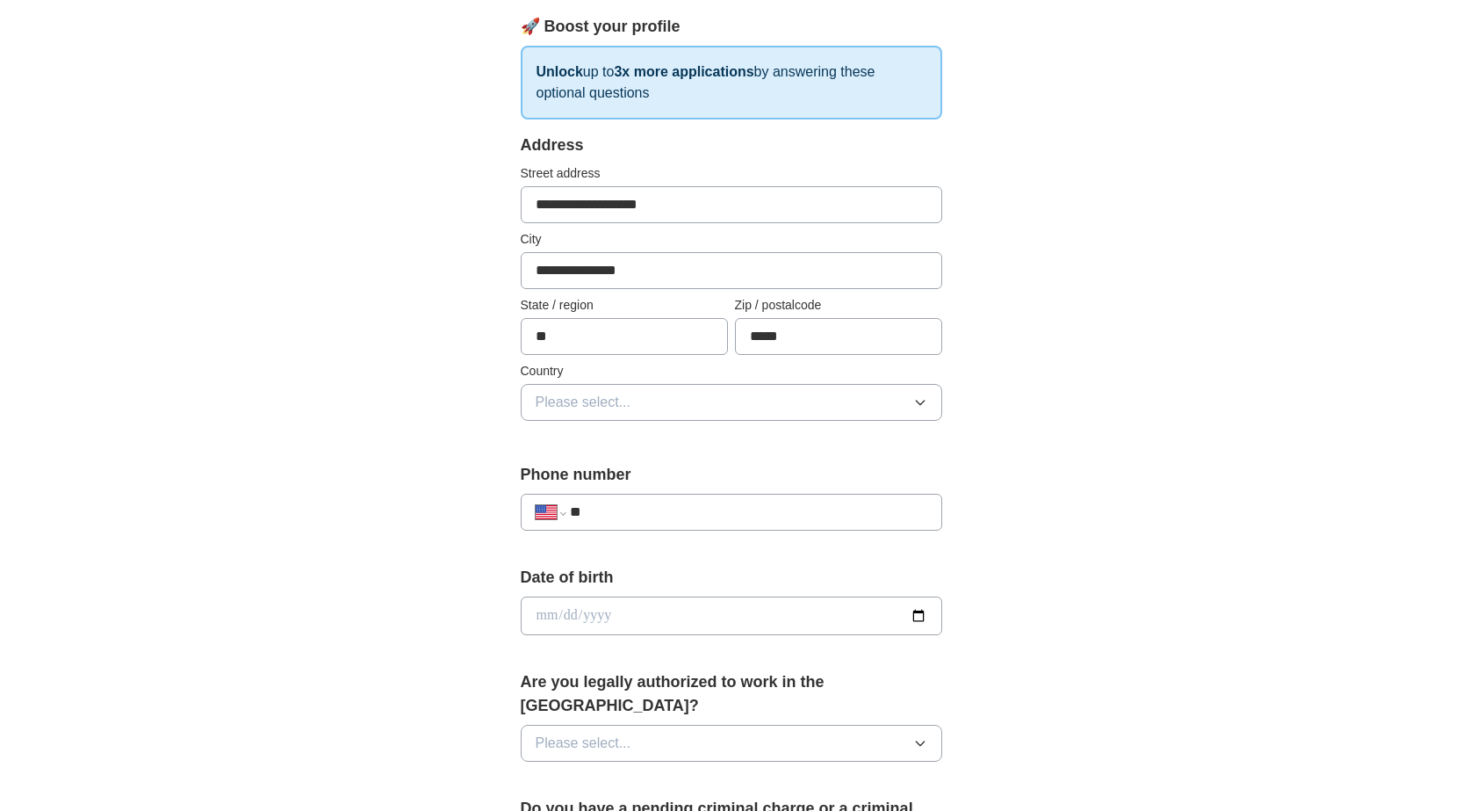
scroll to position [263, 0]
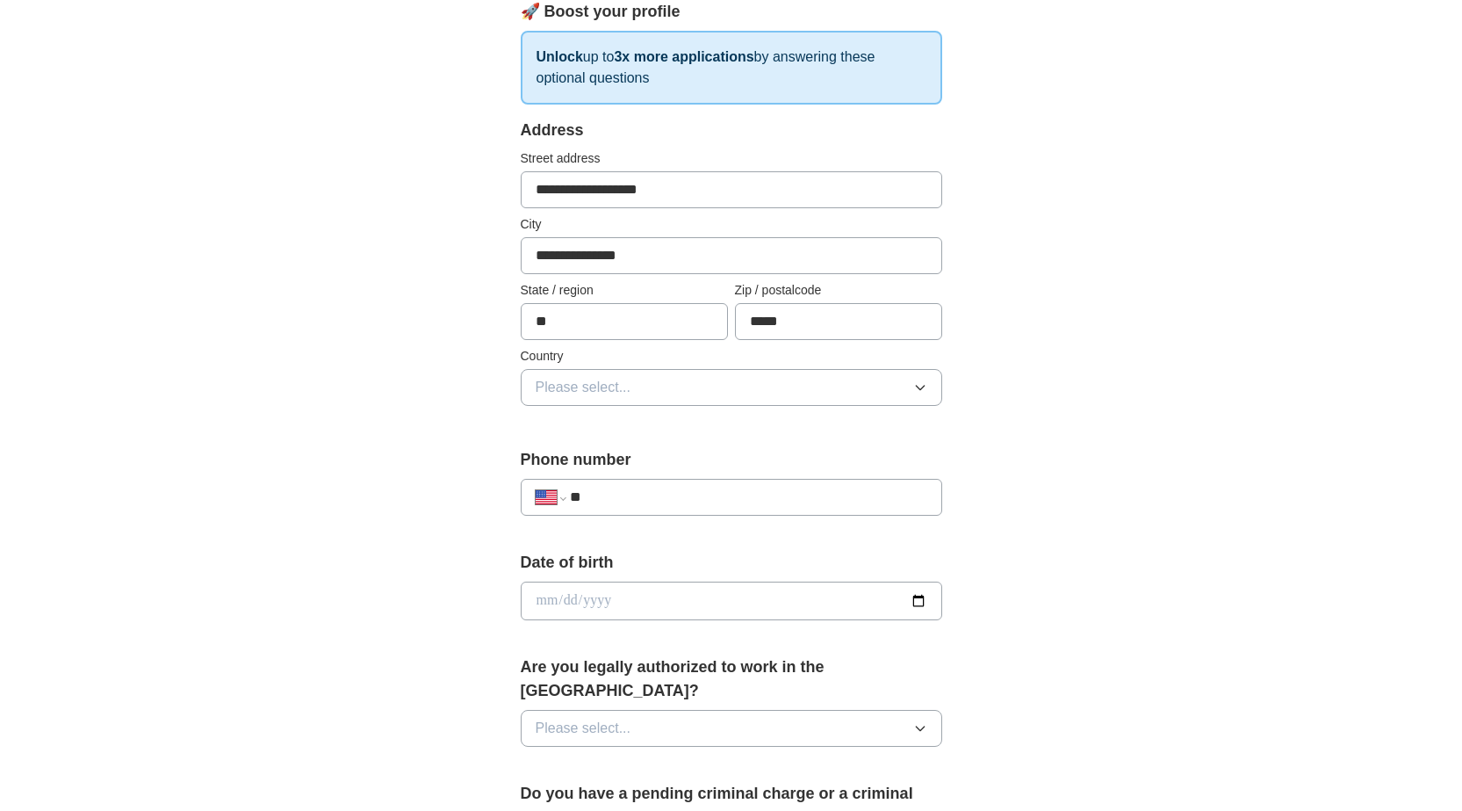
click at [611, 379] on span "Please select..." at bounding box center [584, 387] width 96 height 21
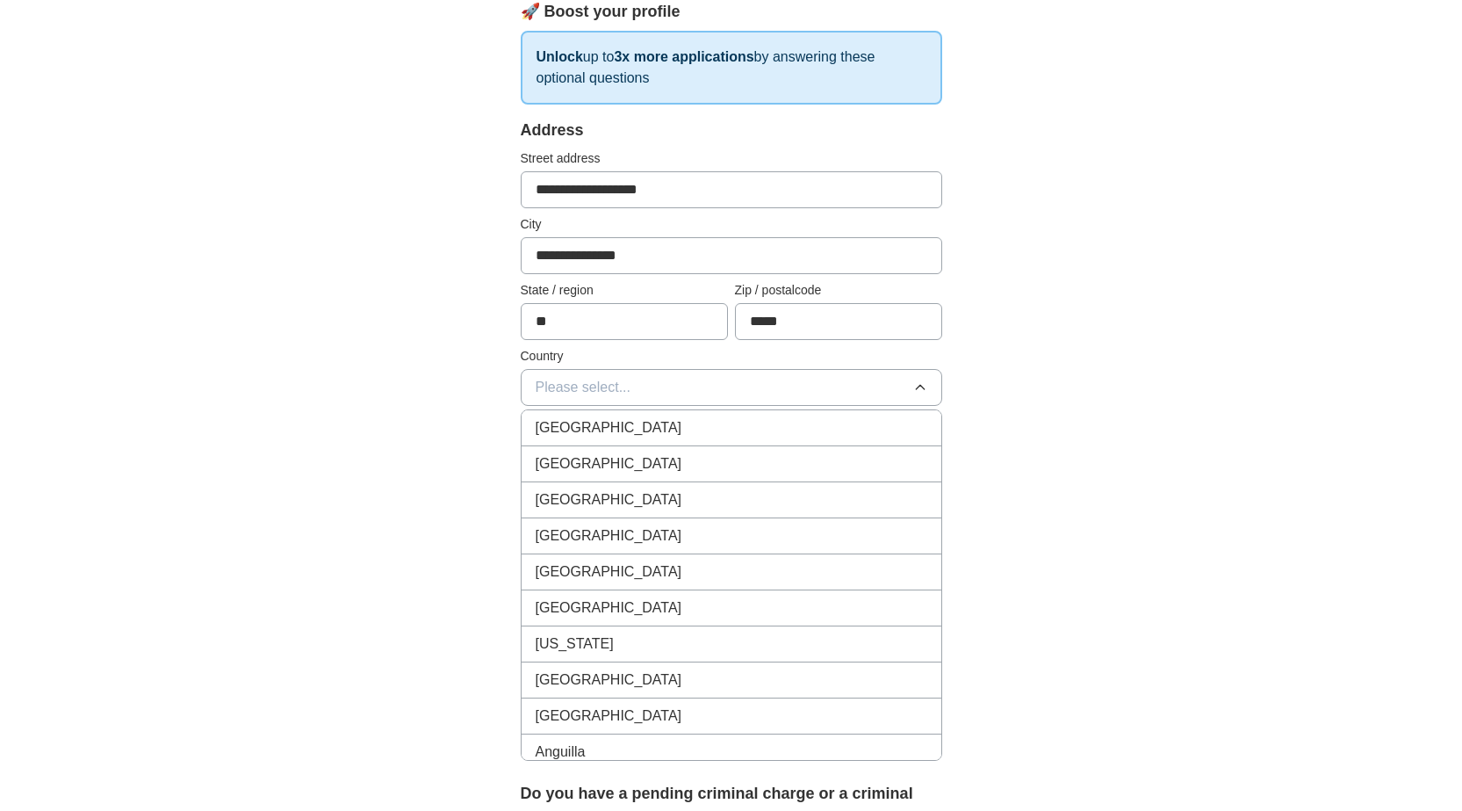
click at [602, 461] on span "[GEOGRAPHIC_DATA]" at bounding box center [609, 463] width 147 height 21
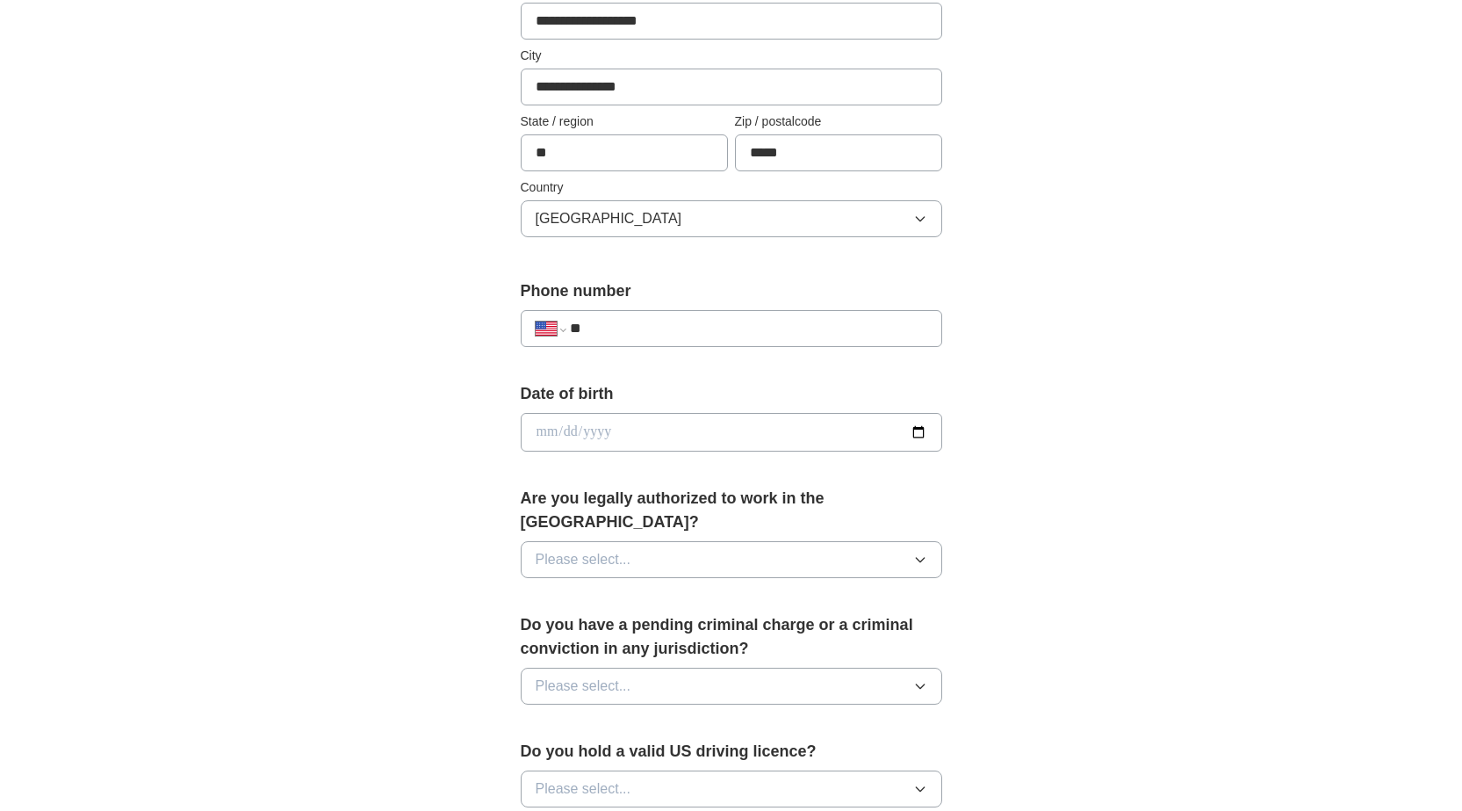
scroll to position [439, 0]
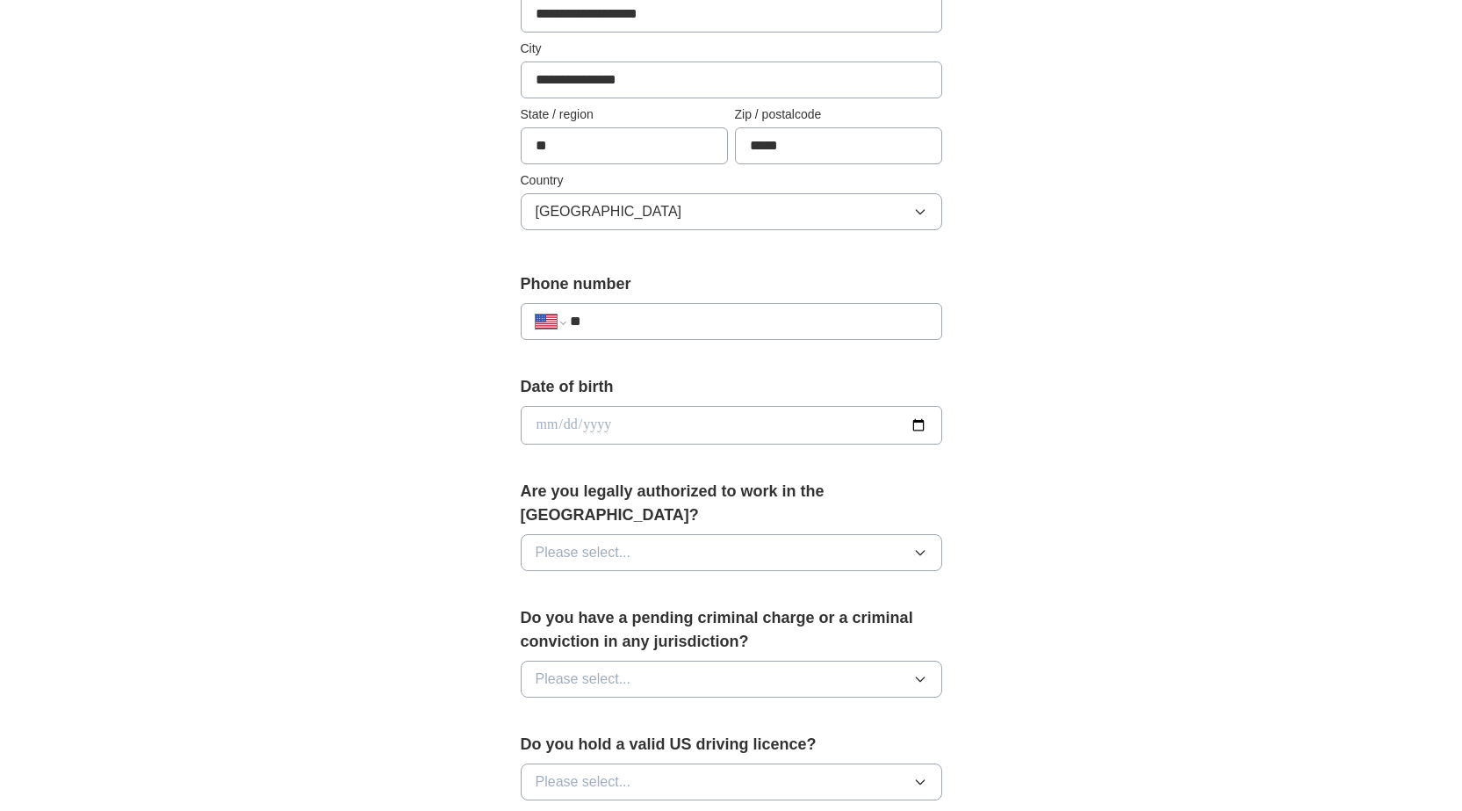
click at [700, 328] on input "**" at bounding box center [748, 321] width 357 height 21
type input "**********"
click at [602, 422] on input "date" at bounding box center [732, 425] width 422 height 39
click at [522, 424] on input "date" at bounding box center [732, 425] width 422 height 39
click at [535, 423] on input "date" at bounding box center [732, 425] width 422 height 39
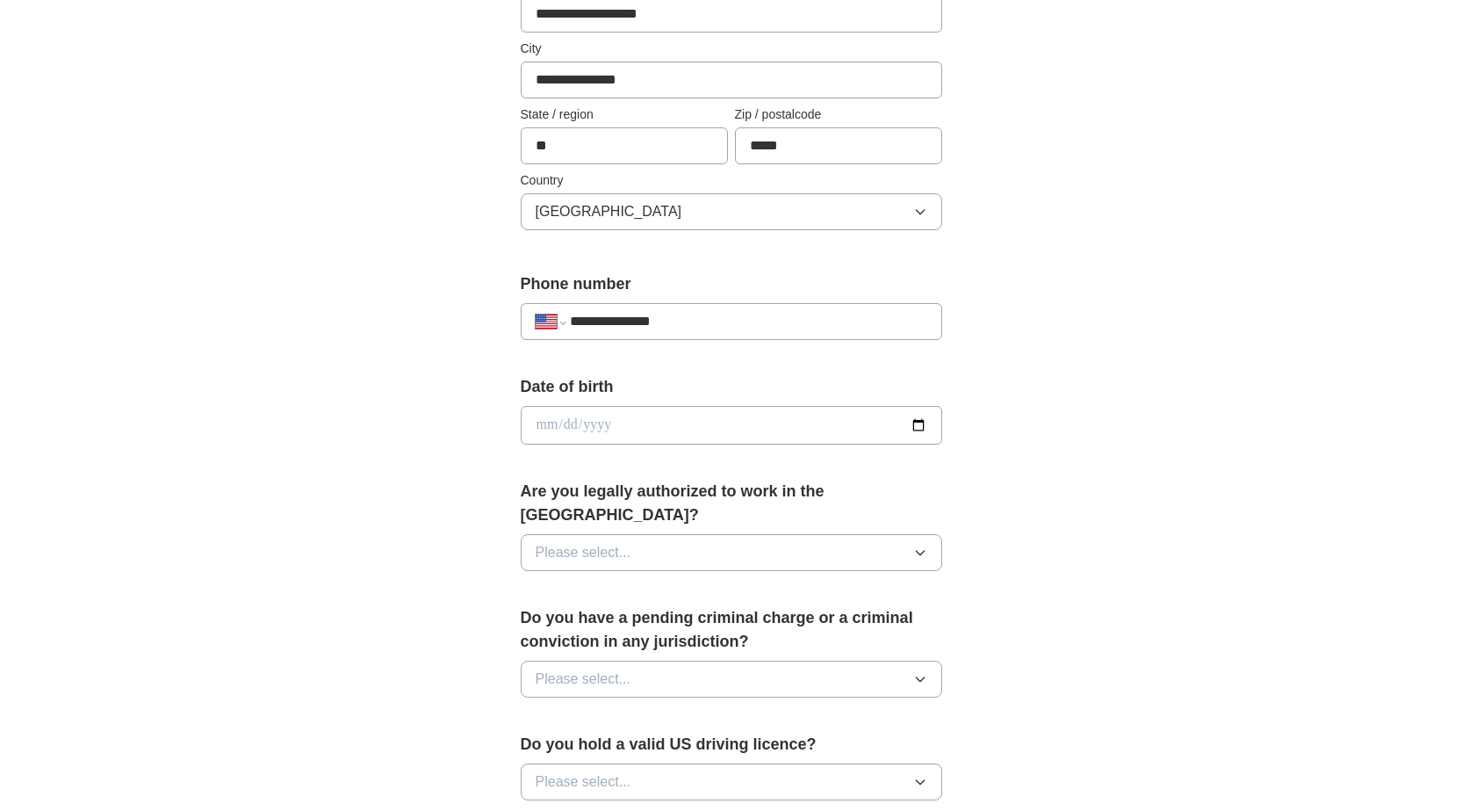
click at [551, 427] on input "date" at bounding box center [732, 425] width 422 height 39
type input "**********"
click at [573, 534] on button "Please select..." at bounding box center [732, 552] width 422 height 37
click at [570, 582] on div "Yes" at bounding box center [732, 592] width 392 height 21
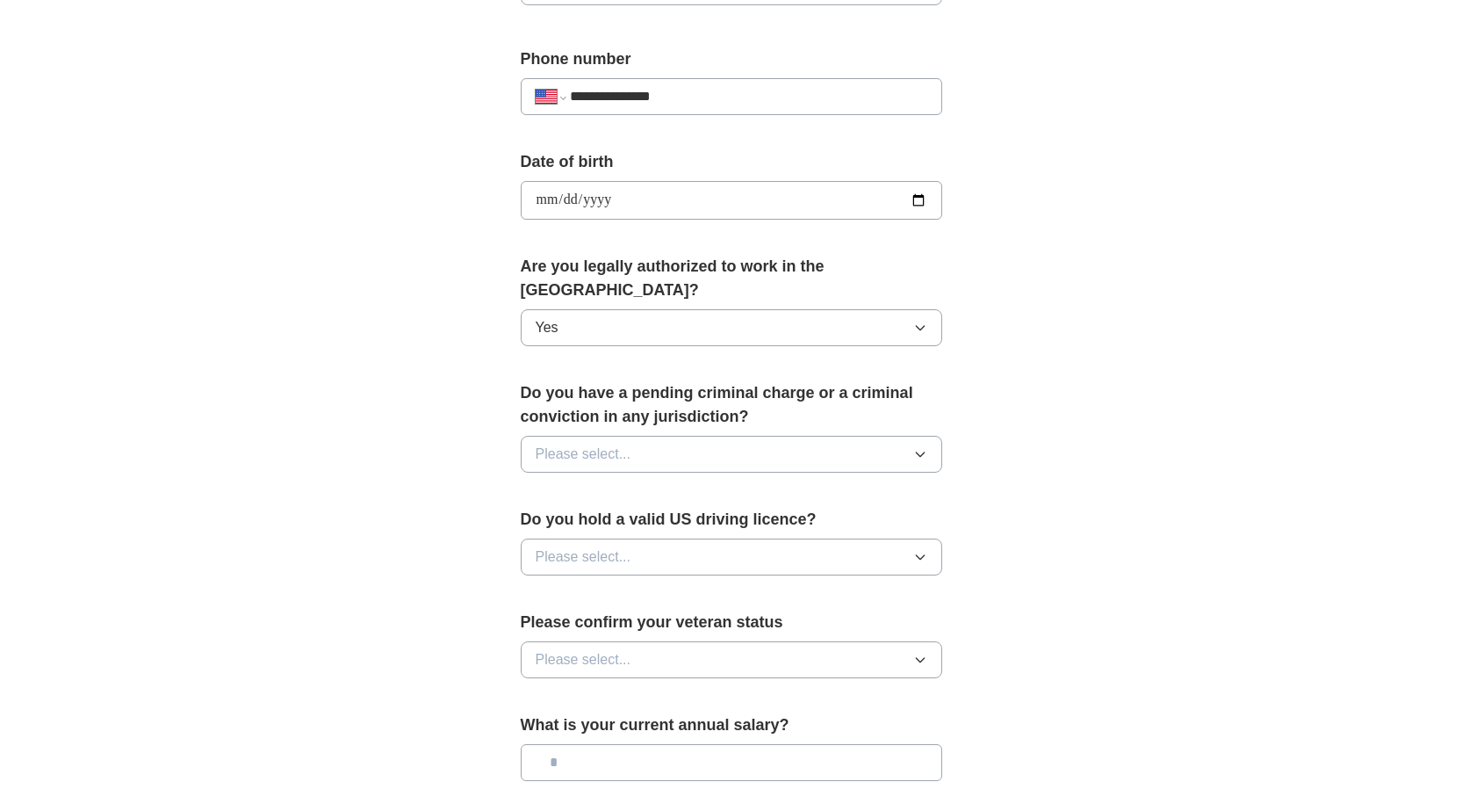
scroll to position [703, 0]
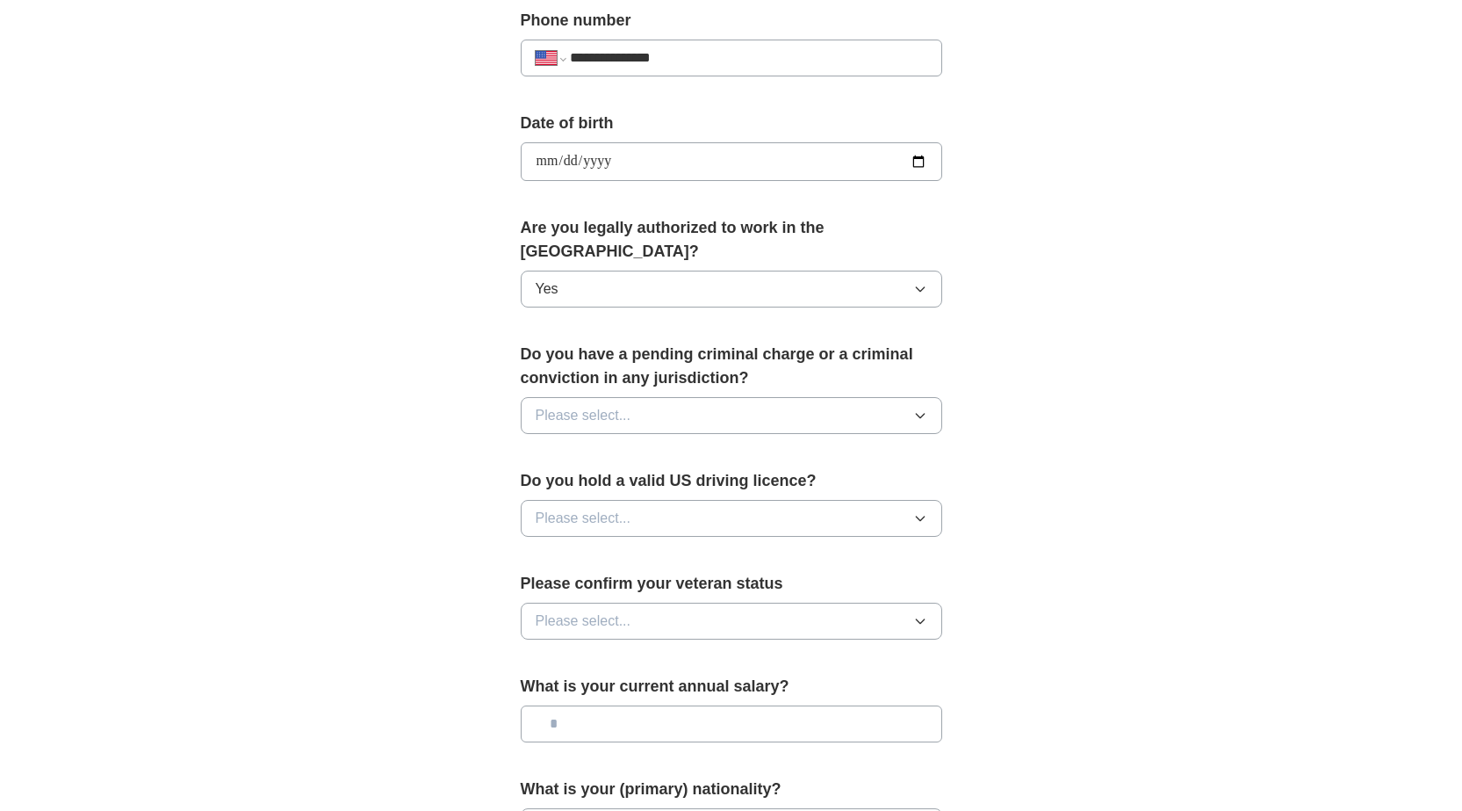
click at [599, 405] on span "Please select..." at bounding box center [584, 415] width 96 height 21
click at [576, 481] on div "No" at bounding box center [732, 491] width 392 height 21
click at [576, 508] on span "Please select..." at bounding box center [584, 518] width 96 height 21
click at [573, 548] on div "Yes" at bounding box center [732, 558] width 392 height 21
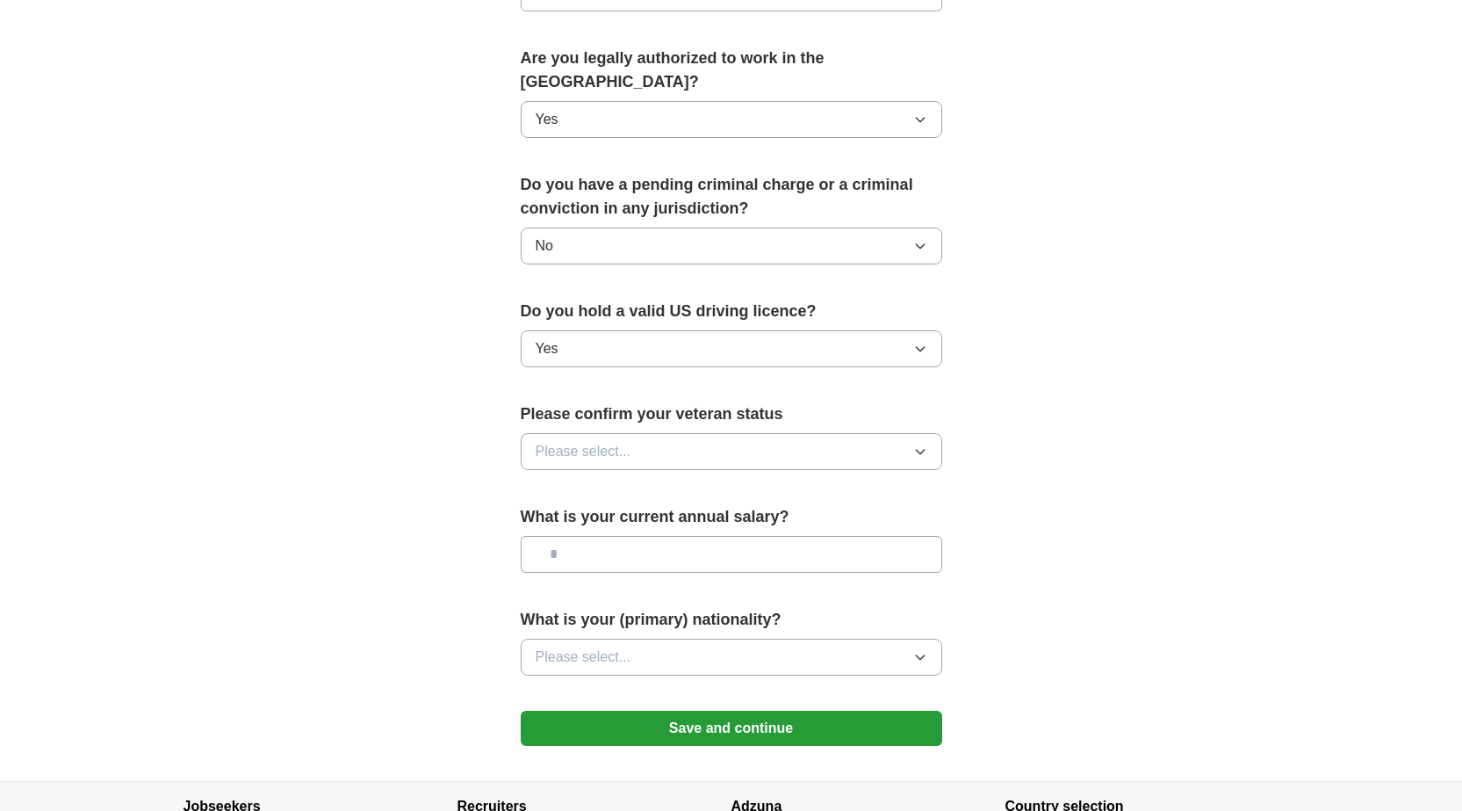
scroll to position [878, 0]
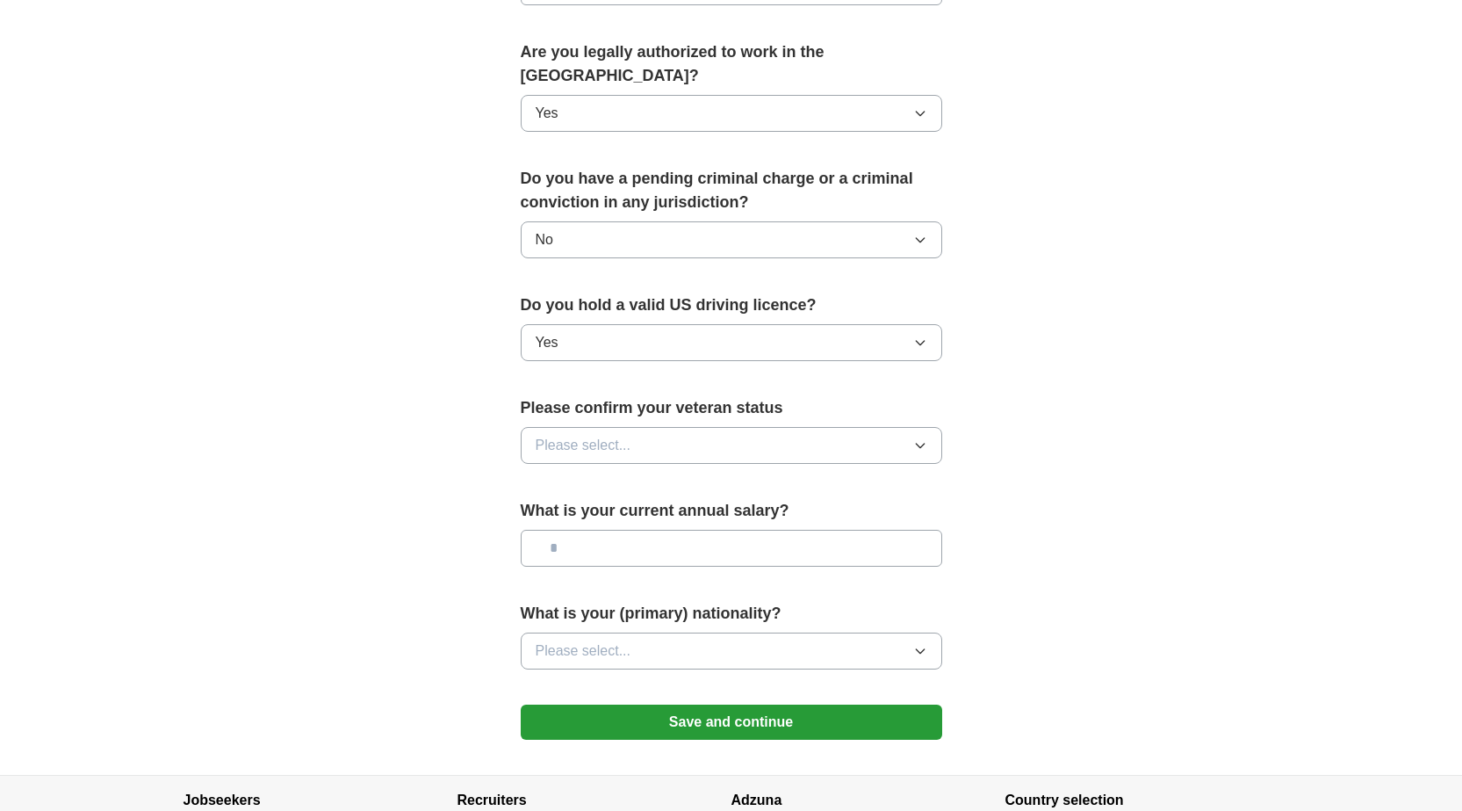
click at [595, 435] on span "Please select..." at bounding box center [584, 445] width 96 height 21
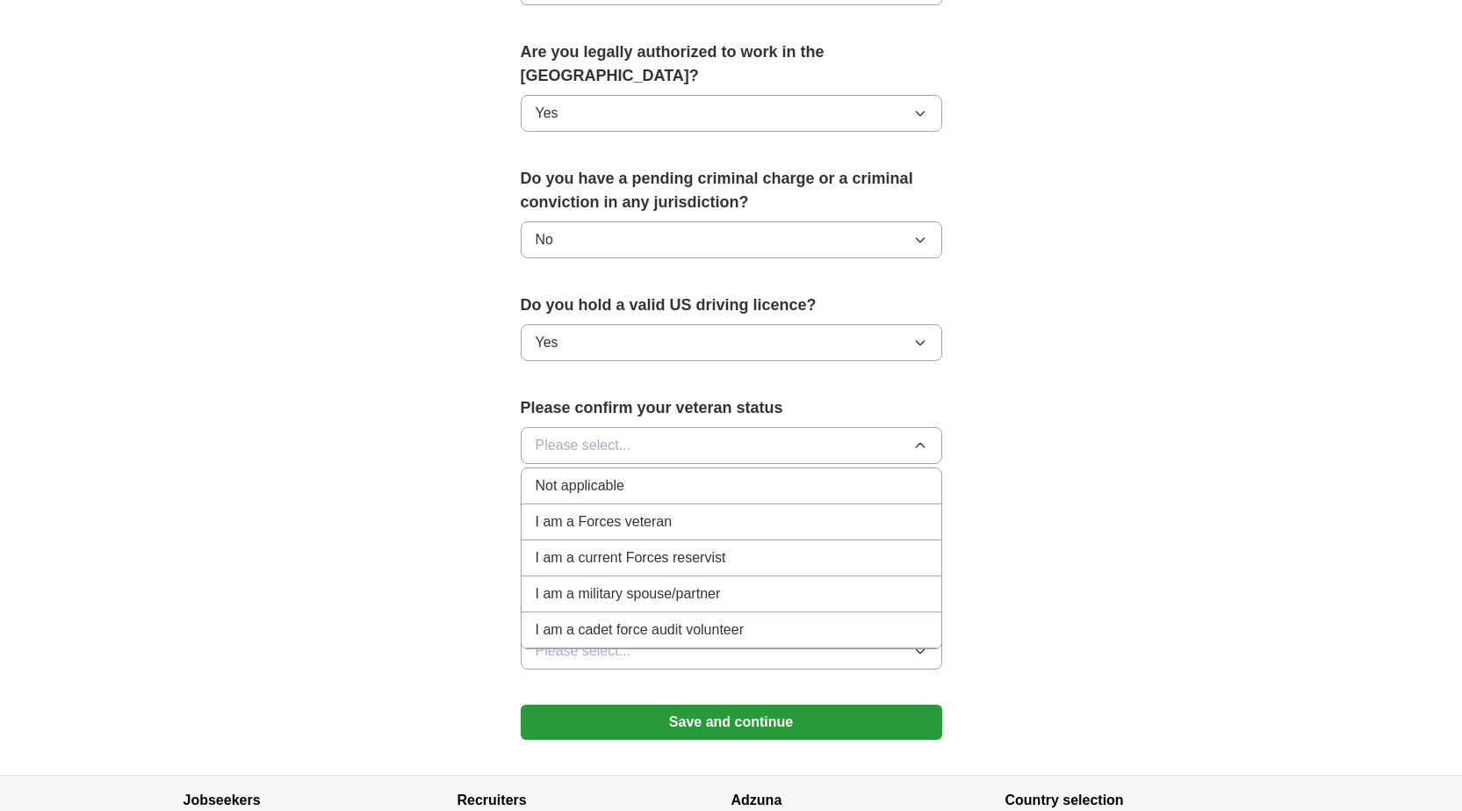
click at [618, 511] on span "I am a Forces veteran" at bounding box center [604, 521] width 137 height 21
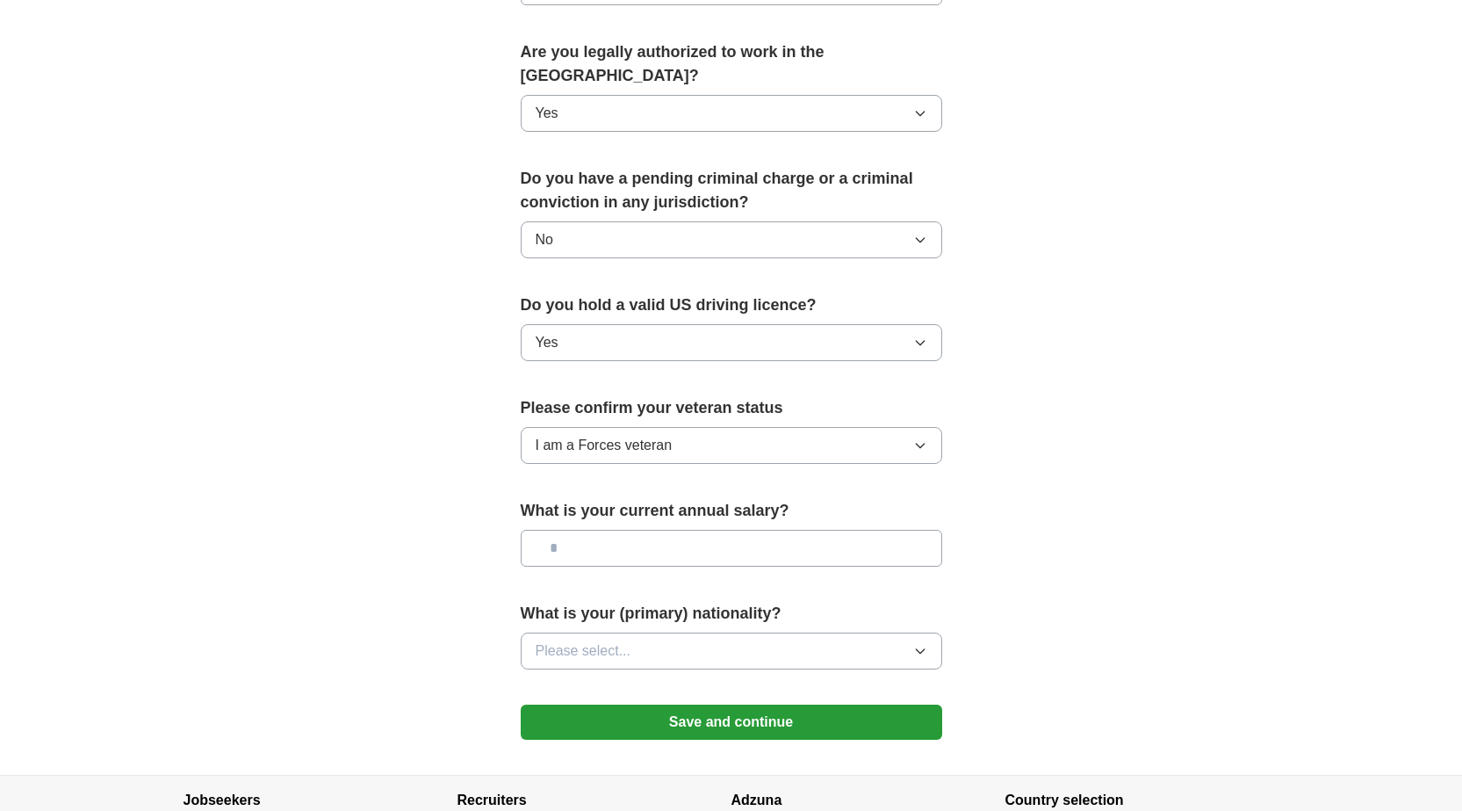
click at [631, 535] on input "text" at bounding box center [732, 548] width 422 height 37
type input "*******"
click at [691, 632] on button "Please select..." at bounding box center [732, 650] width 422 height 37
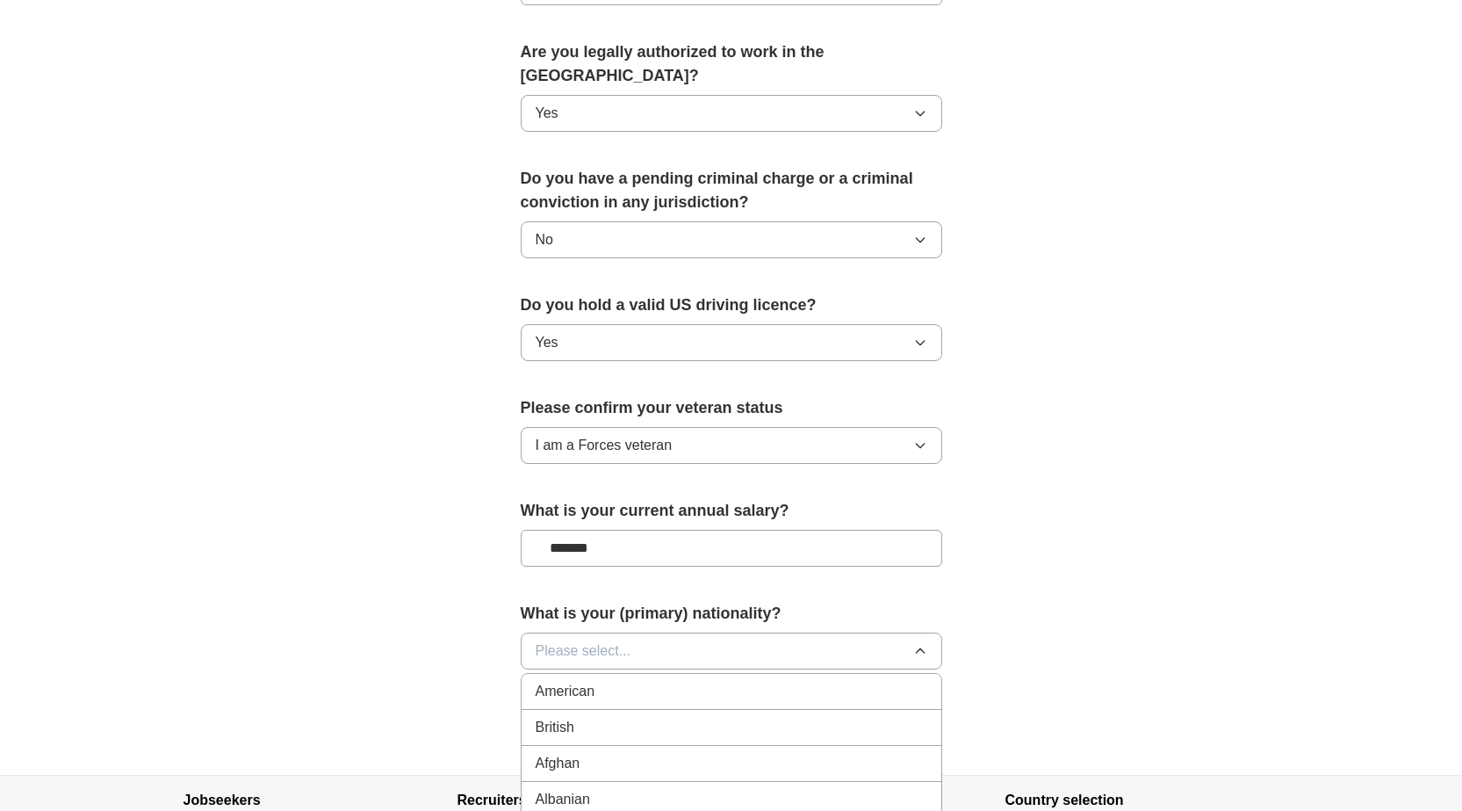
click at [686, 681] on div "American" at bounding box center [732, 691] width 392 height 21
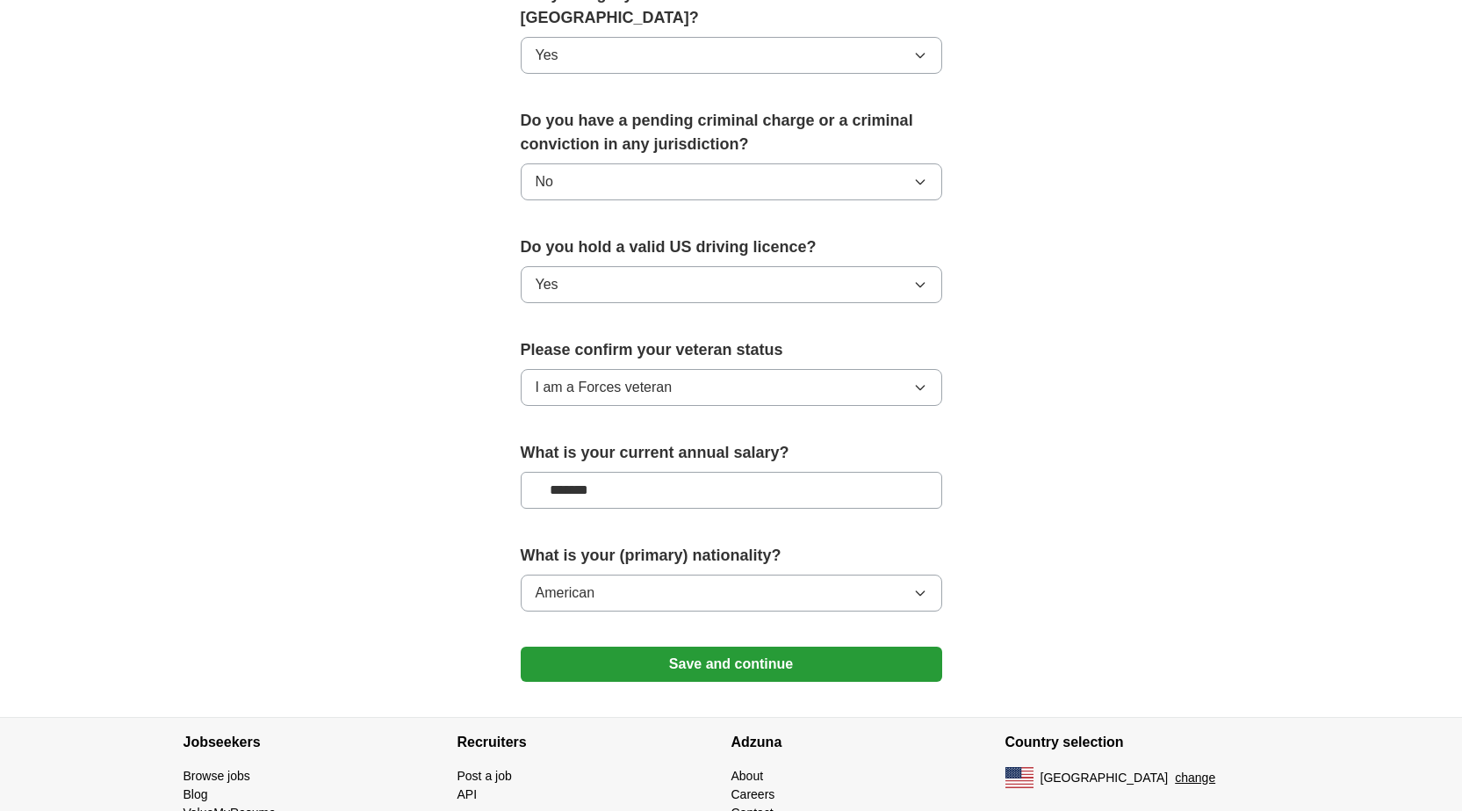
scroll to position [996, 0]
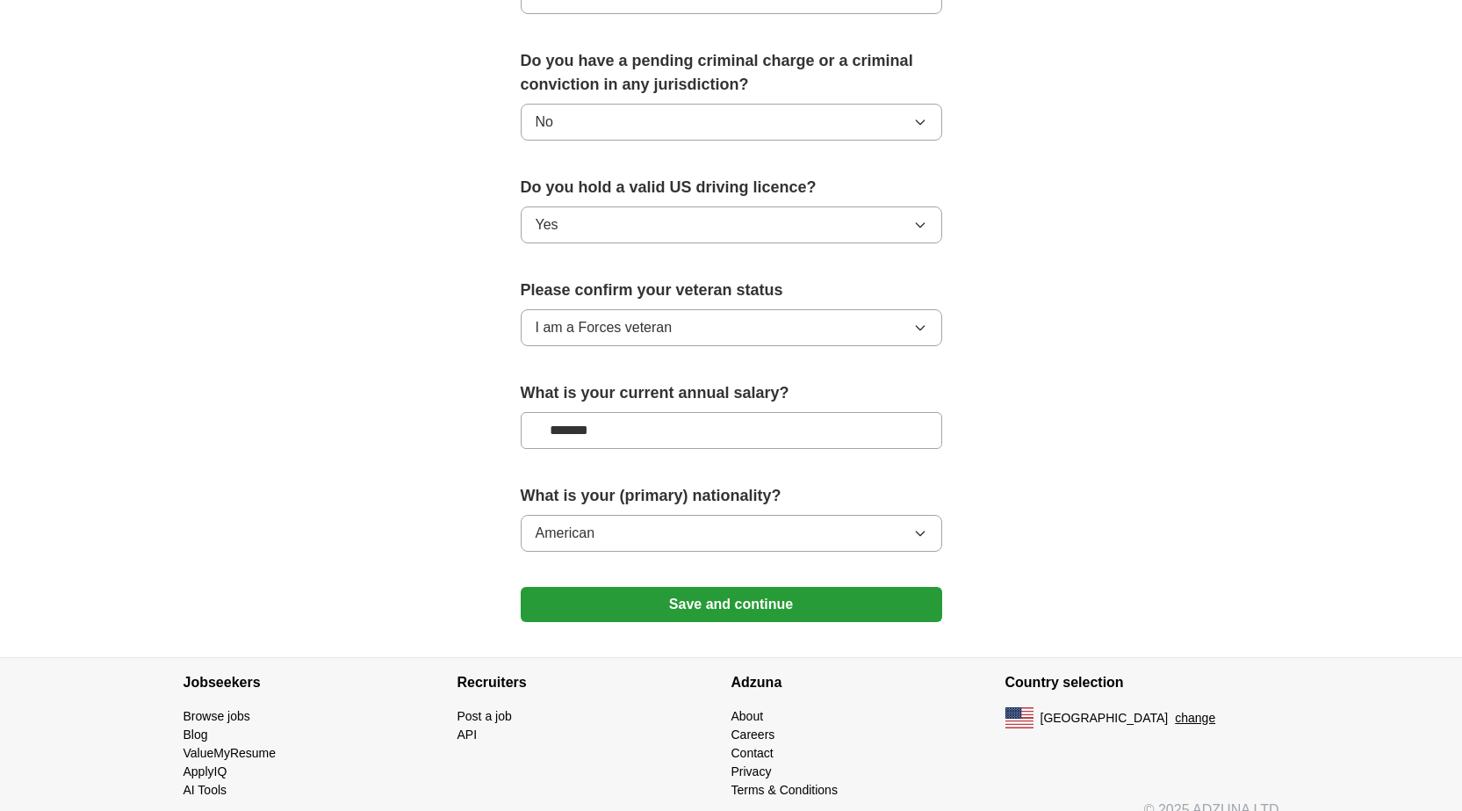
click at [707, 587] on button "Save and continue" at bounding box center [732, 604] width 422 height 35
